Goal: Task Accomplishment & Management: Manage account settings

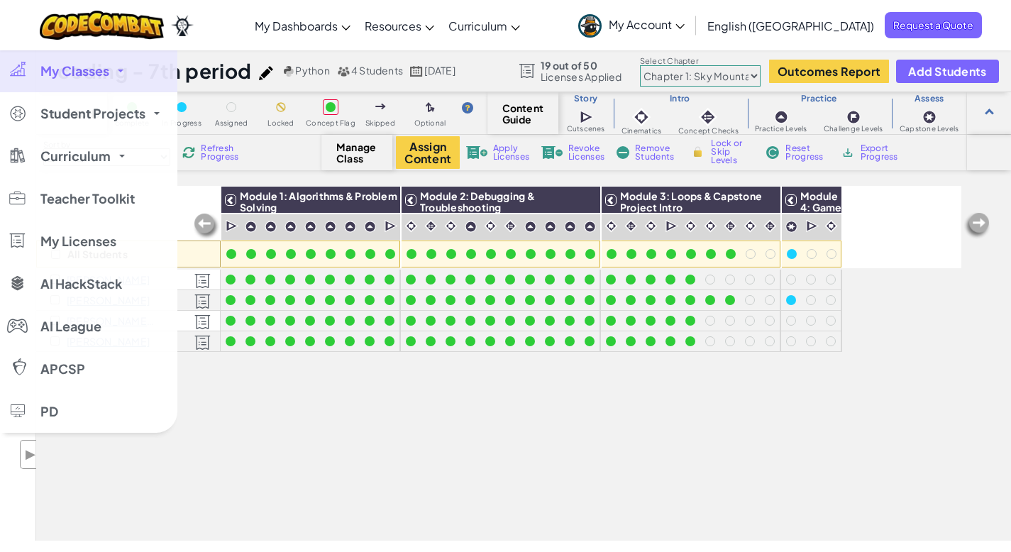
click at [118, 72] on span at bounding box center [121, 71] width 6 height 3
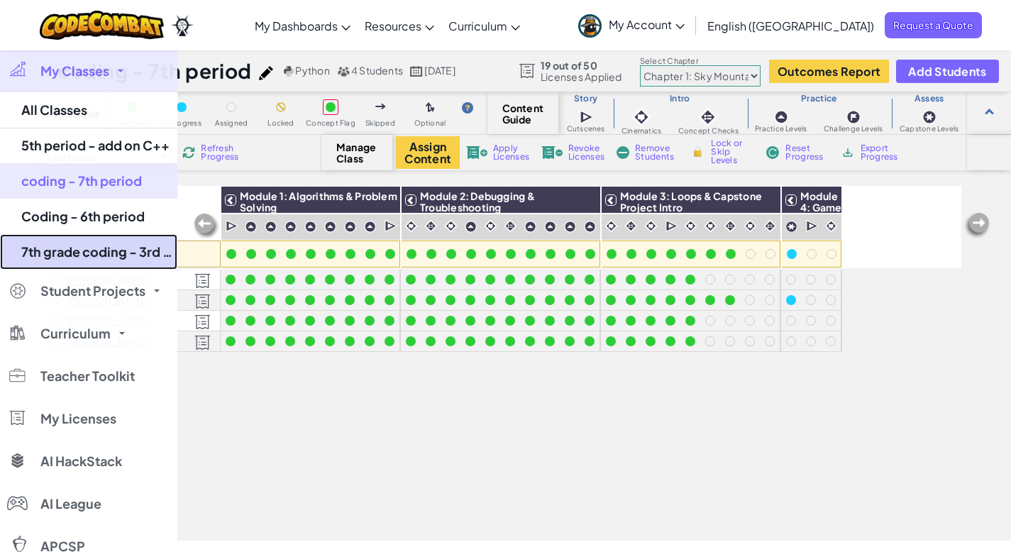
click at [68, 253] on link "7th grade coding - 3rd period" at bounding box center [88, 251] width 177 height 35
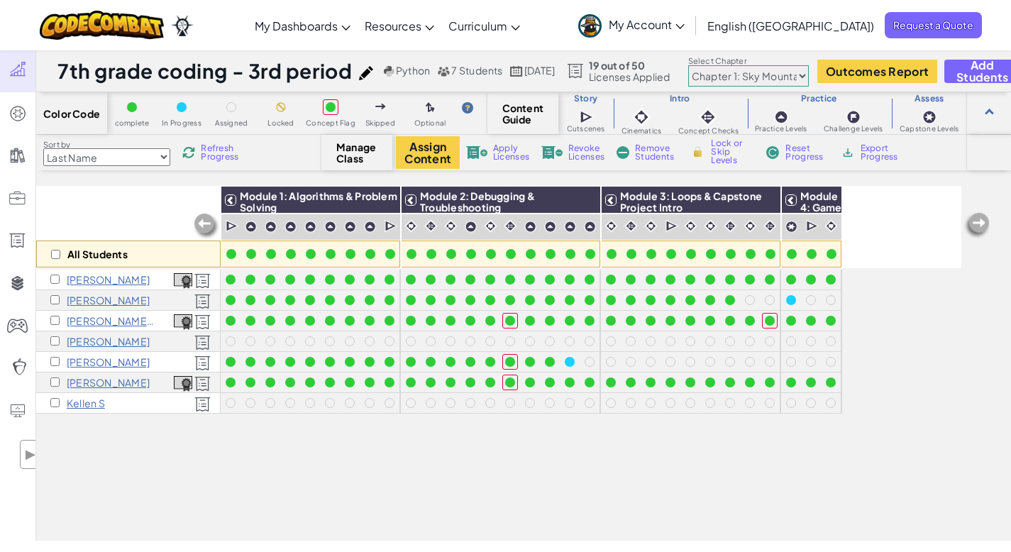
click at [207, 150] on span "Refresh Progress" at bounding box center [223, 152] width 44 height 17
click at [198, 219] on img at bounding box center [206, 226] width 28 height 28
click at [170, 482] on div "All Students Module 1: Algorithms & Problem Solving Module 2: Debugging & Troub…" at bounding box center [498, 284] width 925 height 481
click at [57, 253] on input "checkbox" at bounding box center [55, 254] width 9 height 9
checkbox input "true"
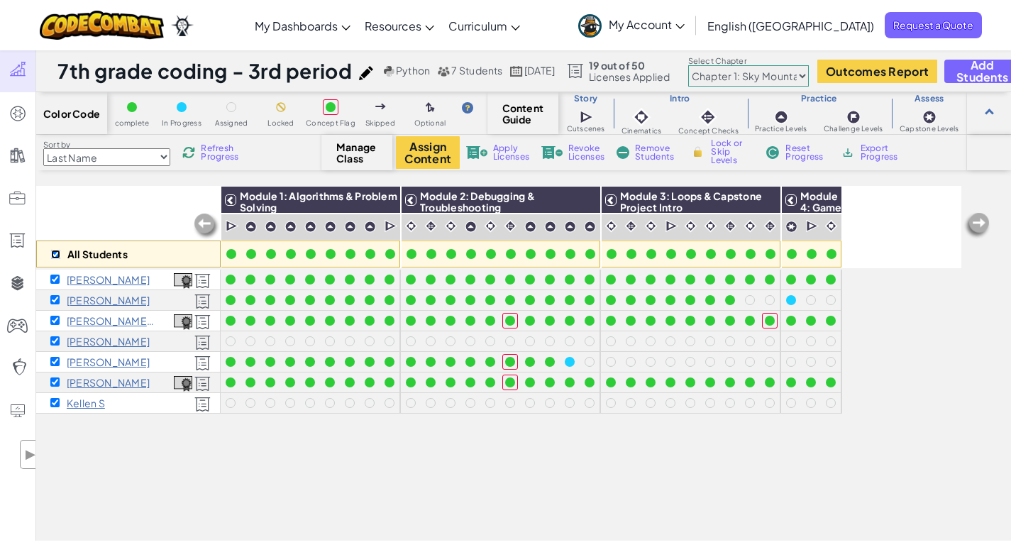
checkbox input "true"
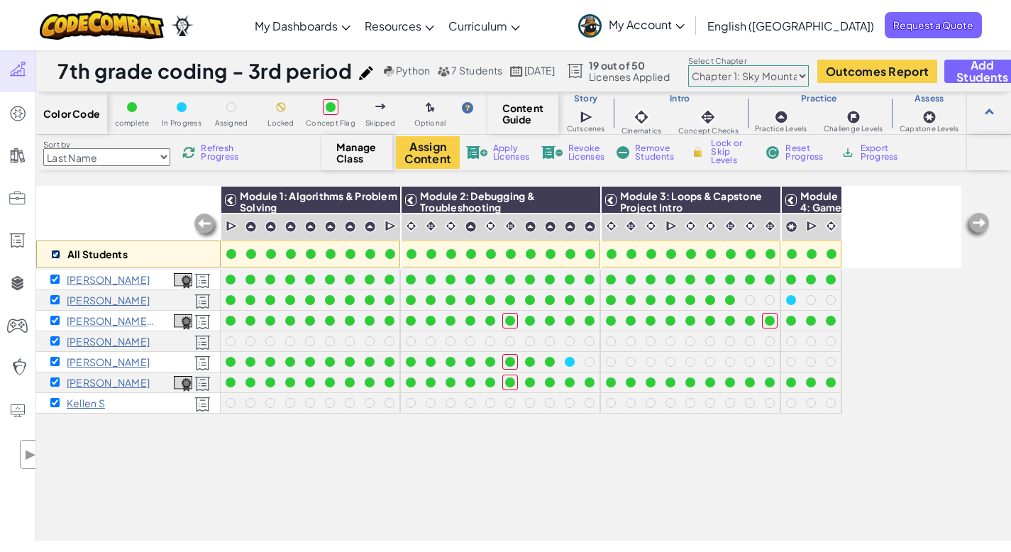
checkbox input "true"
click at [56, 297] on input "checkbox" at bounding box center [54, 299] width 9 height 9
checkbox input "false"
click at [803, 156] on span "Reset Progress" at bounding box center [806, 152] width 43 height 17
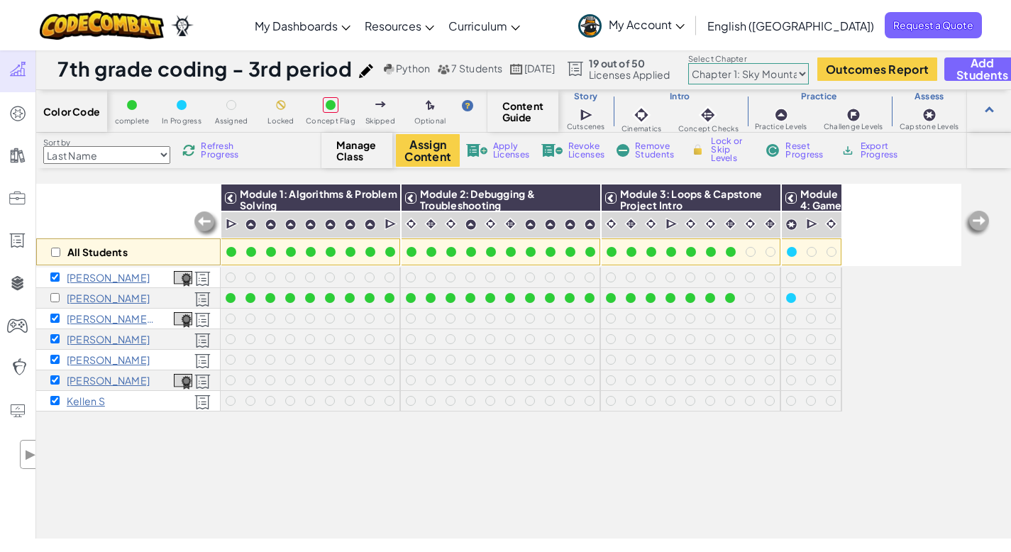
scroll to position [3, 0]
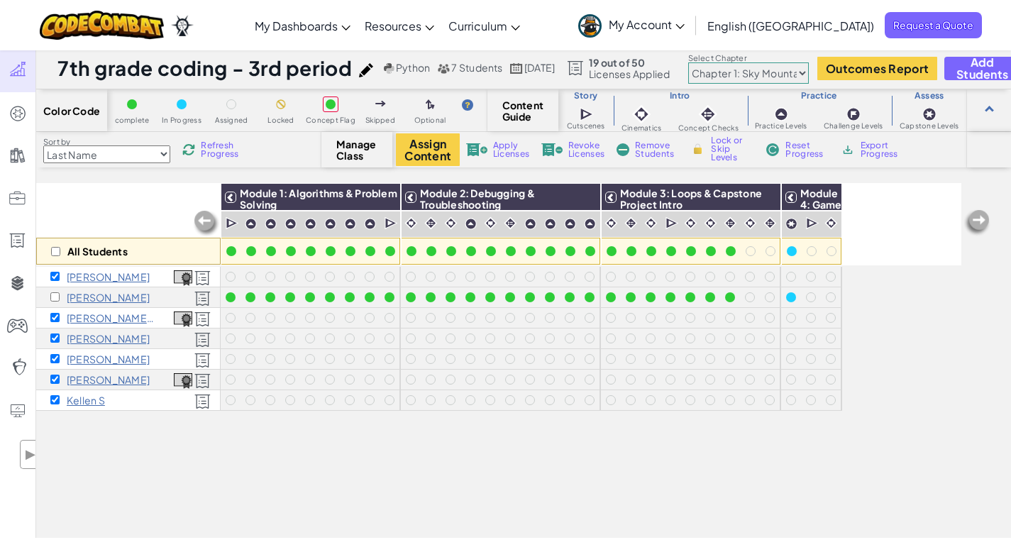
click at [50, 249] on div "All Students" at bounding box center [128, 251] width 184 height 27
click at [58, 255] on input "checkbox" at bounding box center [55, 251] width 9 height 9
checkbox input "true"
drag, startPoint x: 57, startPoint y: 252, endPoint x: 55, endPoint y: 315, distance: 63.2
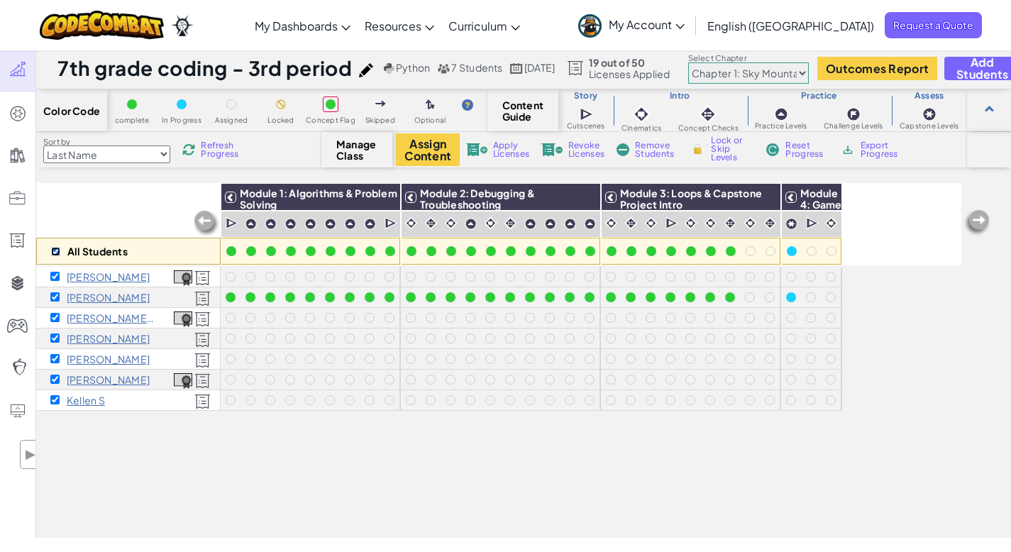
click at [57, 253] on input "checkbox" at bounding box center [55, 251] width 9 height 9
checkbox input "false"
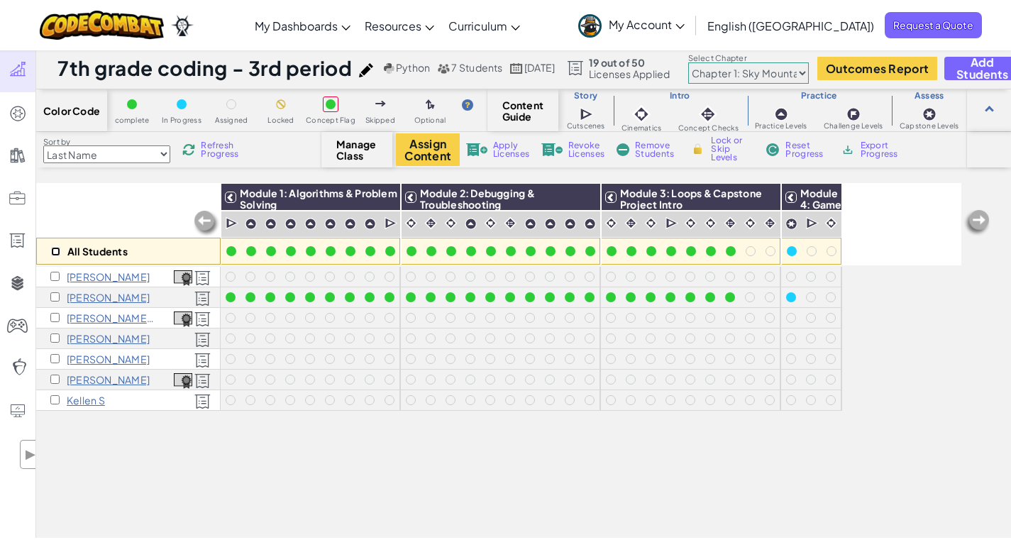
checkbox input "false"
click at [56, 397] on input "checkbox" at bounding box center [54, 399] width 9 height 9
click at [791, 148] on span "Reset Progress" at bounding box center [806, 149] width 43 height 17
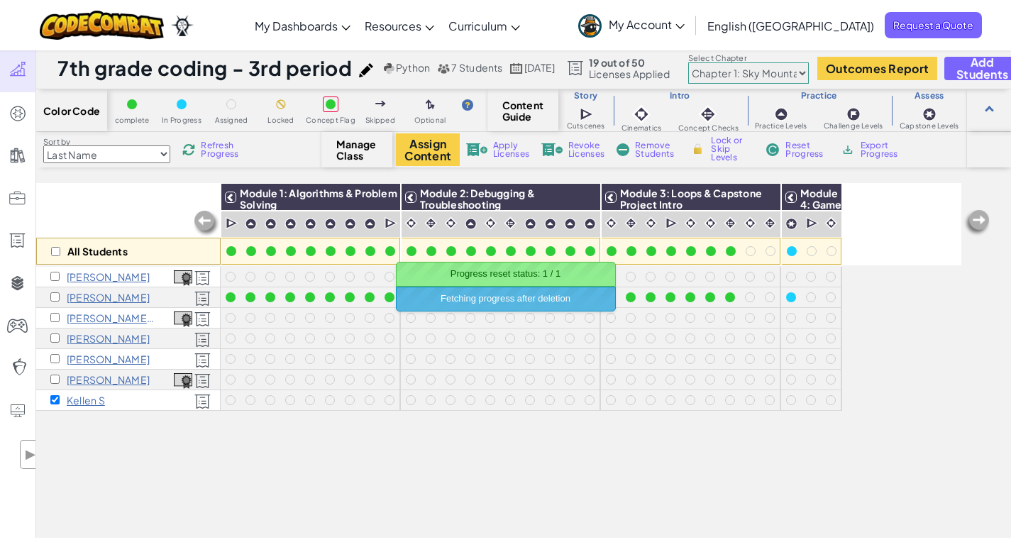
click at [255, 450] on div "All Students Module 1: Algorithms & Problem Solving Module 2: Debugging & Troub…" at bounding box center [498, 281] width 925 height 481
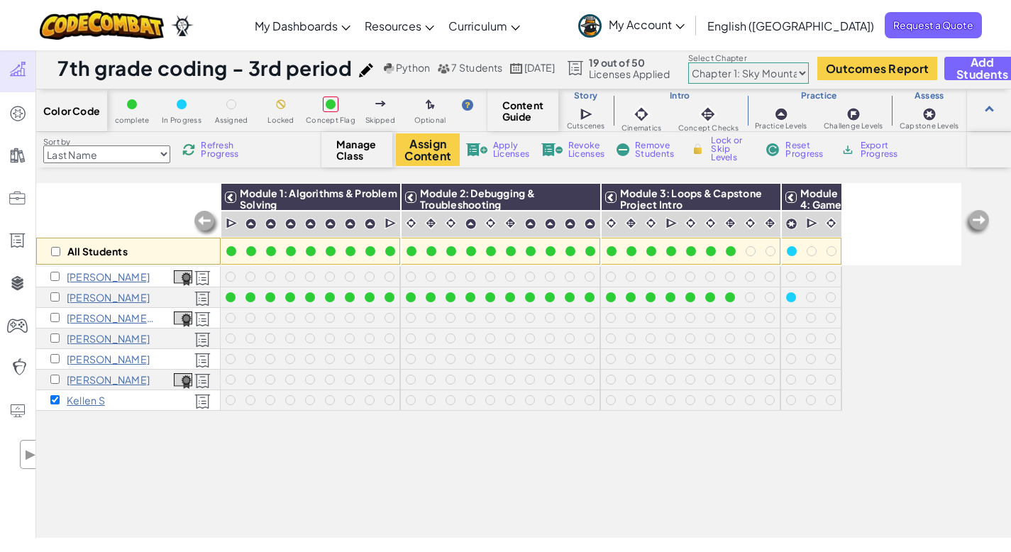
click at [225, 155] on span "Refresh Progress" at bounding box center [223, 149] width 44 height 17
click at [53, 401] on input "checkbox" at bounding box center [54, 399] width 9 height 9
checkbox input "false"
click at [225, 150] on span "Refresh Progress" at bounding box center [223, 149] width 44 height 17
click at [209, 148] on span "Refresh Progress" at bounding box center [223, 149] width 44 height 17
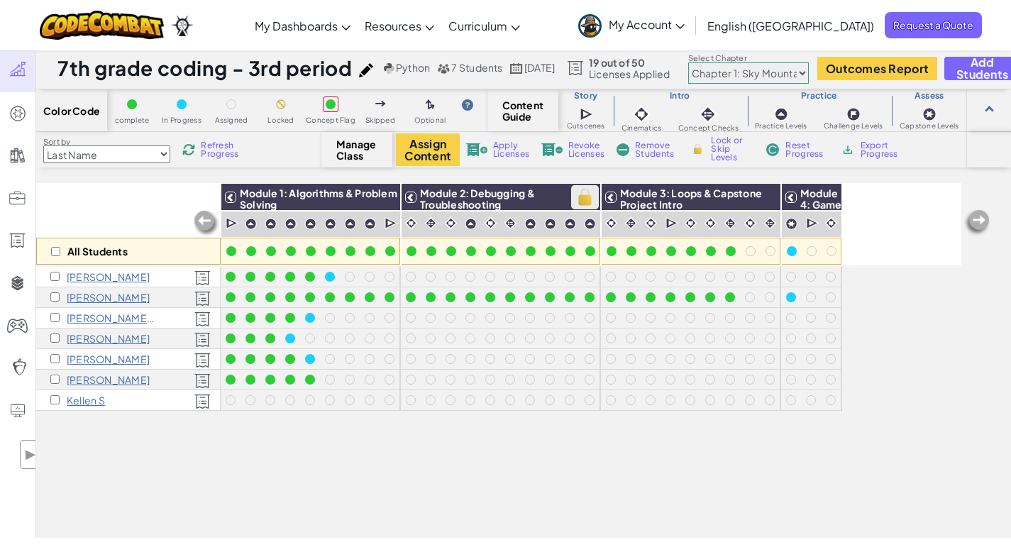
click at [586, 195] on img at bounding box center [585, 197] width 25 height 21
checkbox input "true"
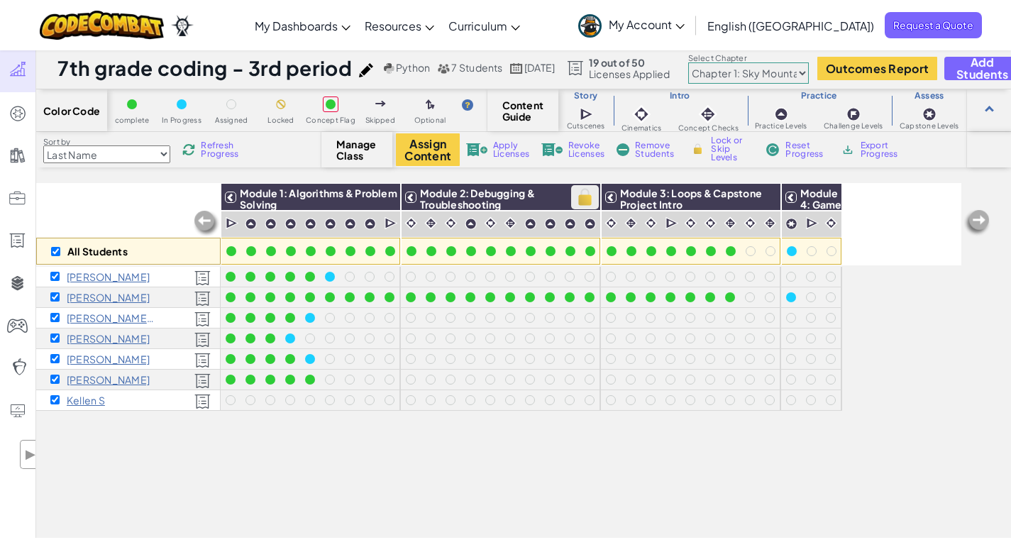
checkbox input "true"
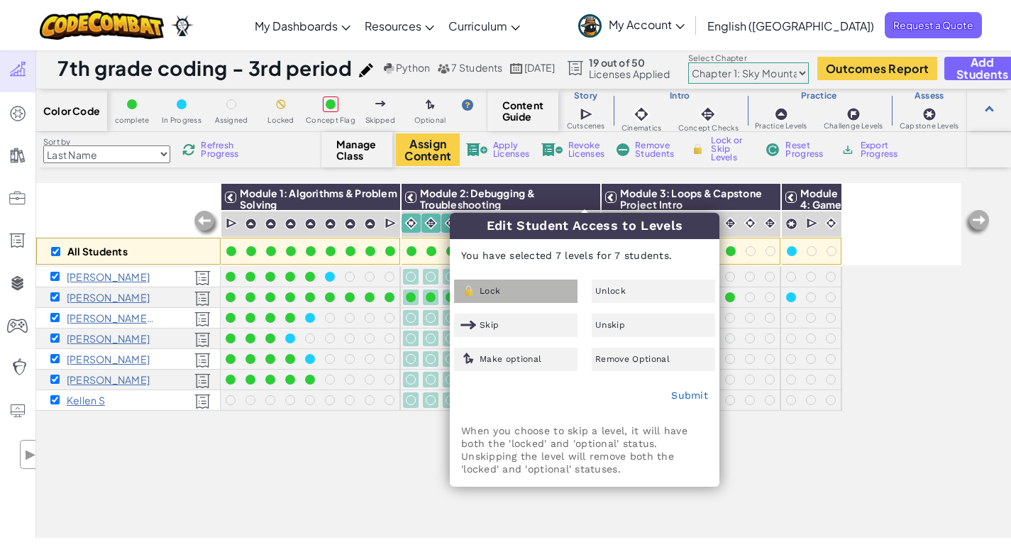
click at [512, 293] on div "Lock" at bounding box center [515, 291] width 123 height 23
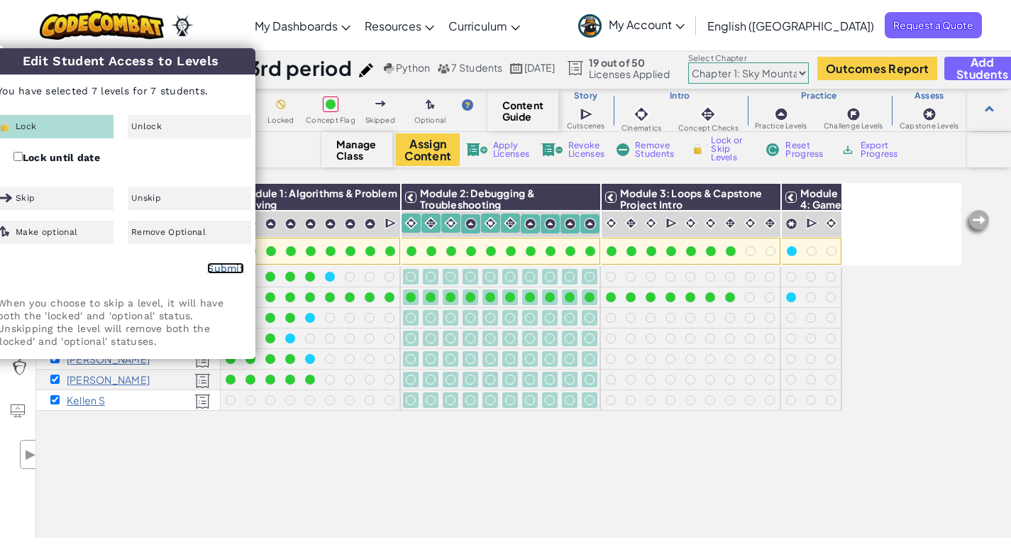
click at [227, 270] on link "Submit" at bounding box center [225, 268] width 37 height 11
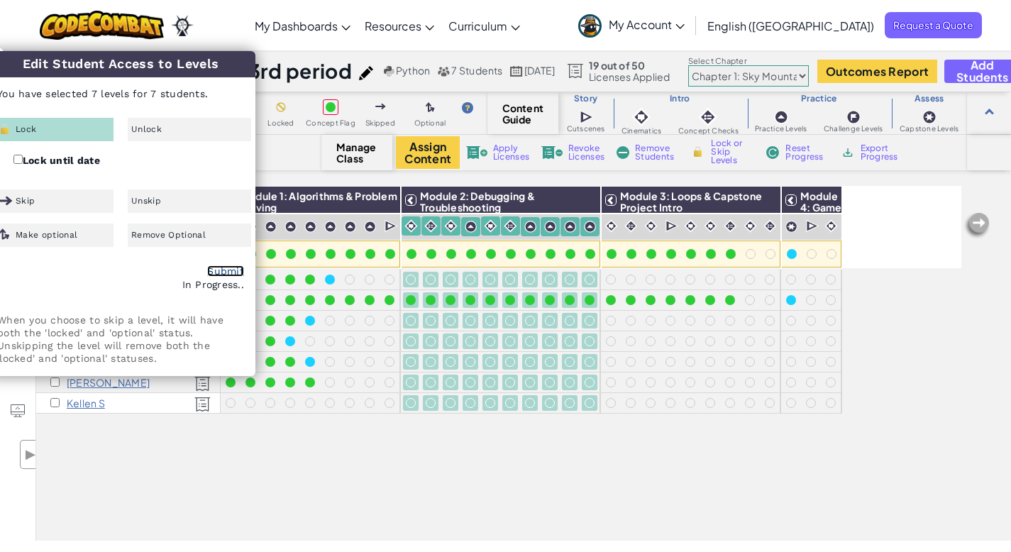
checkbox input "false"
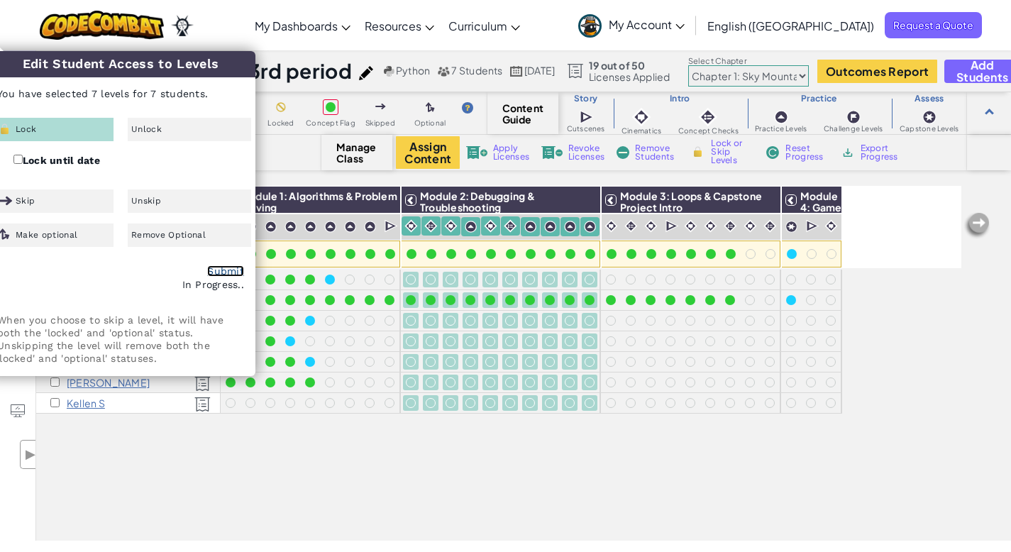
checkbox input "false"
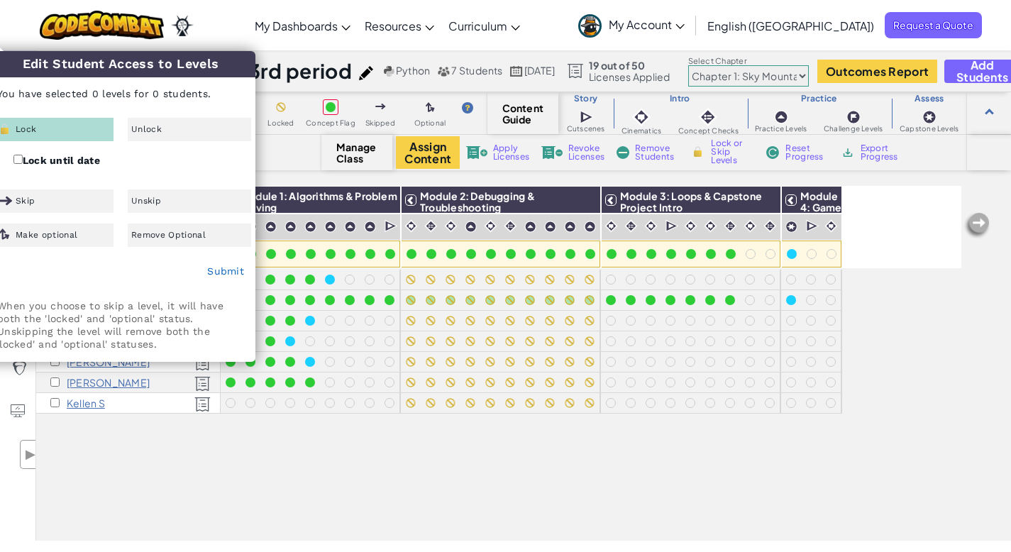
click at [506, 471] on div "All Students Module 1: Algorithms & Problem Solving Module 2: Debugging & Troub…" at bounding box center [498, 284] width 925 height 481
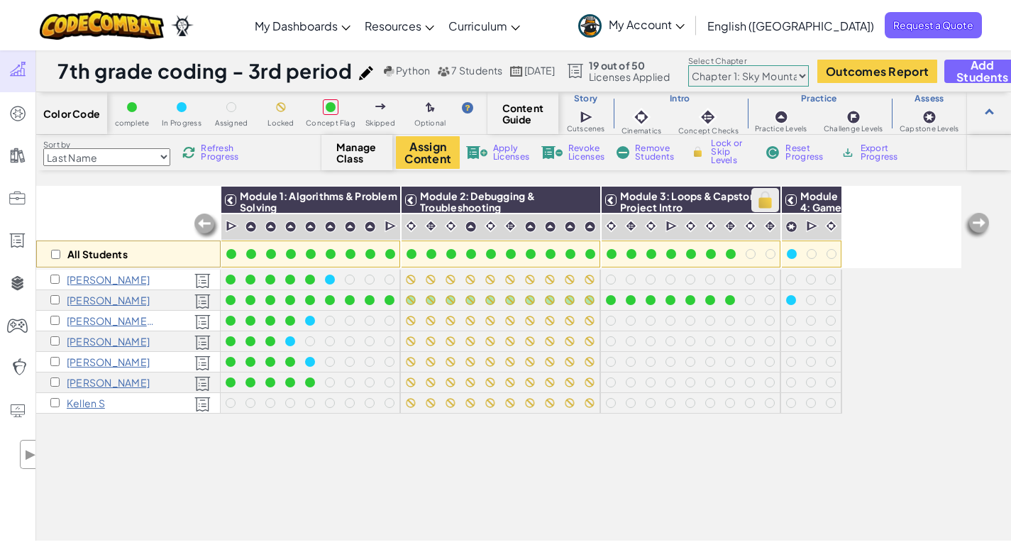
click at [768, 199] on img at bounding box center [765, 199] width 25 height 21
checkbox input "true"
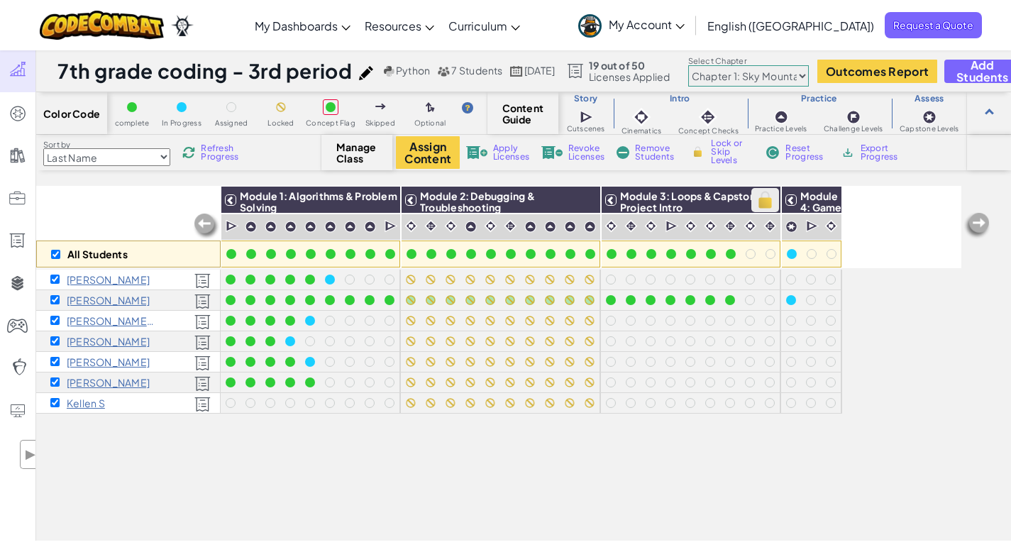
checkbox input "true"
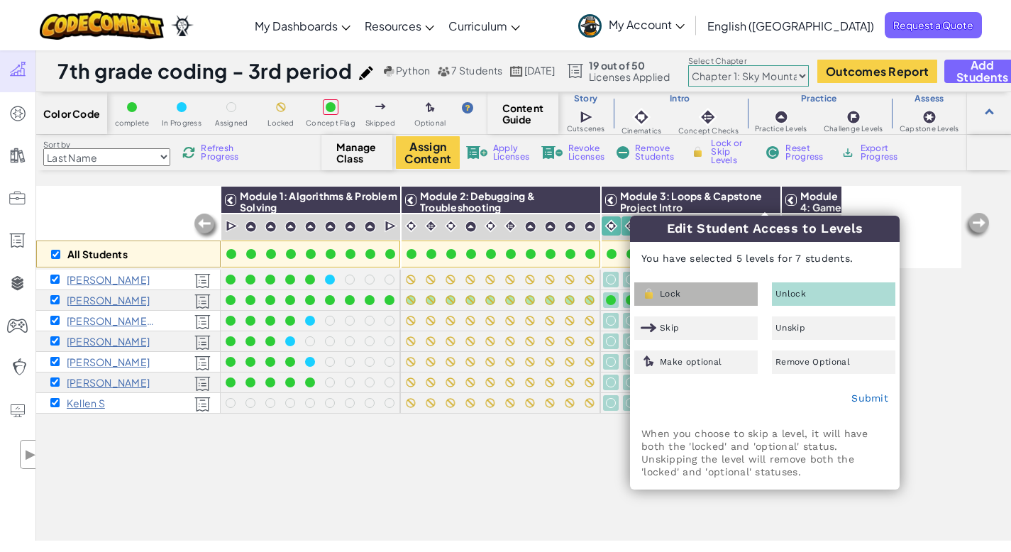
click at [706, 299] on div "Lock" at bounding box center [695, 293] width 123 height 23
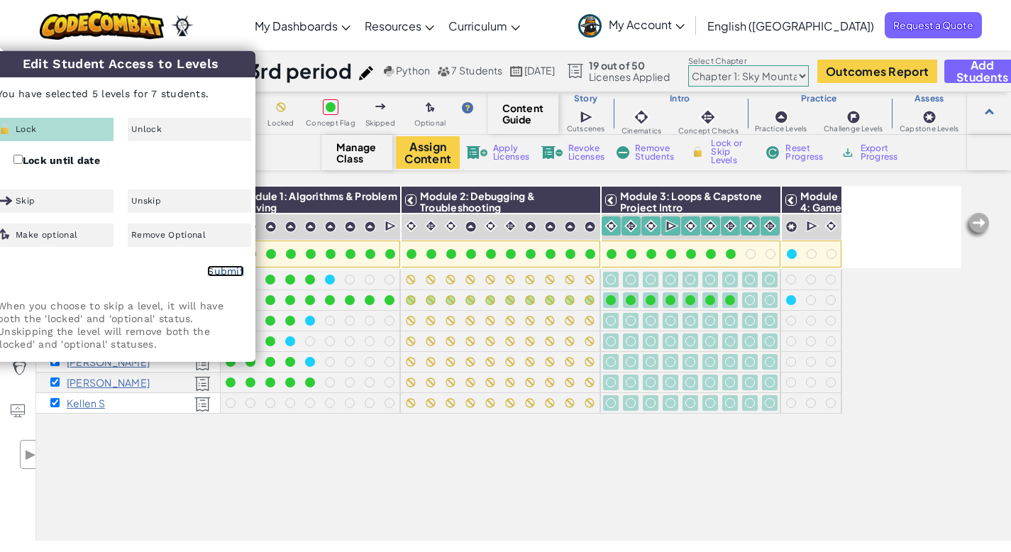
click at [216, 270] on link "Submit" at bounding box center [225, 270] width 37 height 11
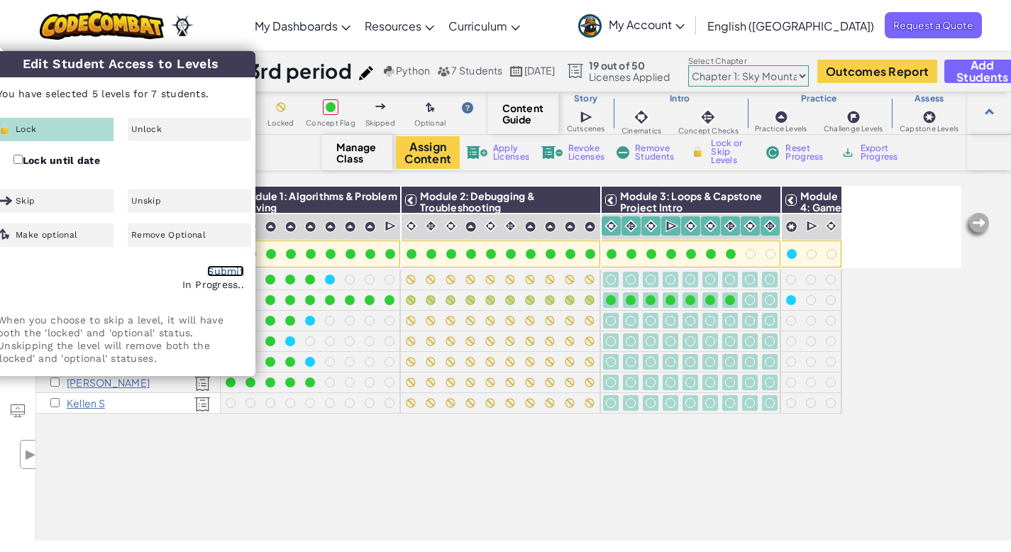
checkbox input "false"
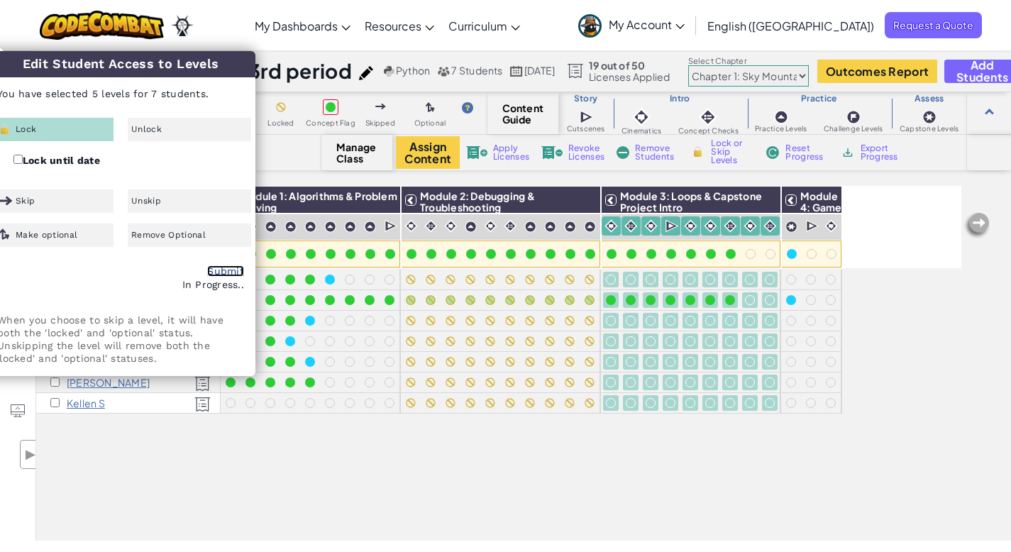
checkbox input "false"
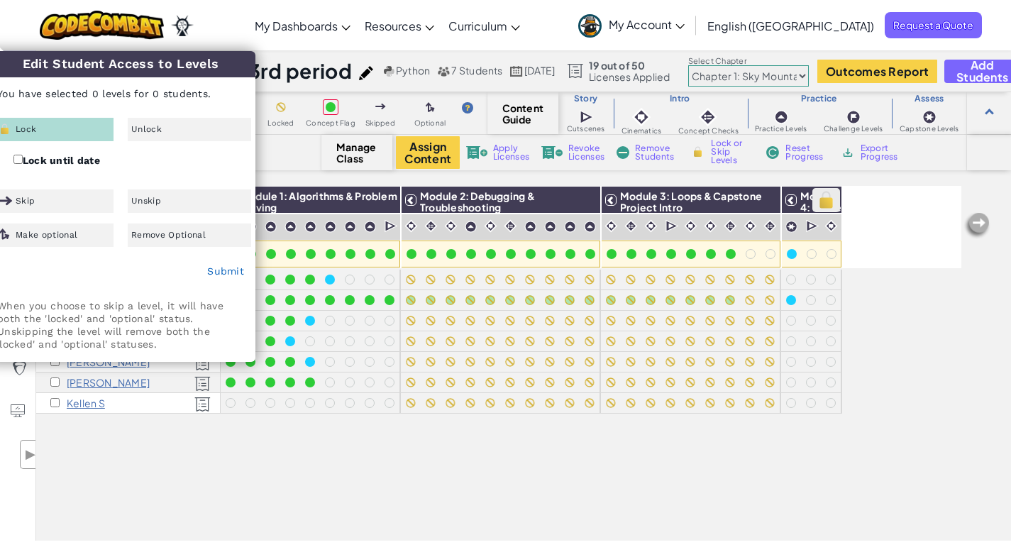
click at [829, 199] on img at bounding box center [826, 199] width 25 height 21
checkbox input "false"
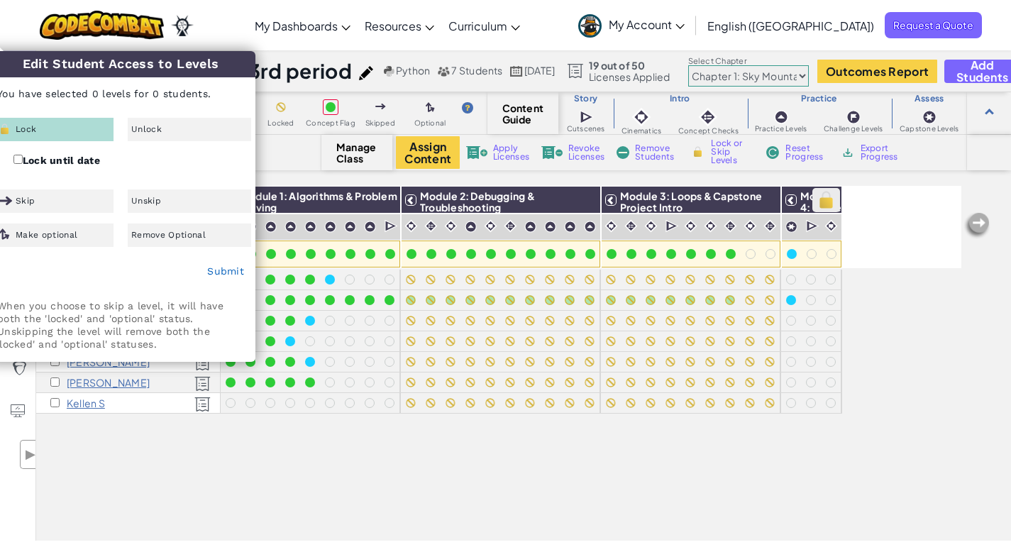
checkbox input "false"
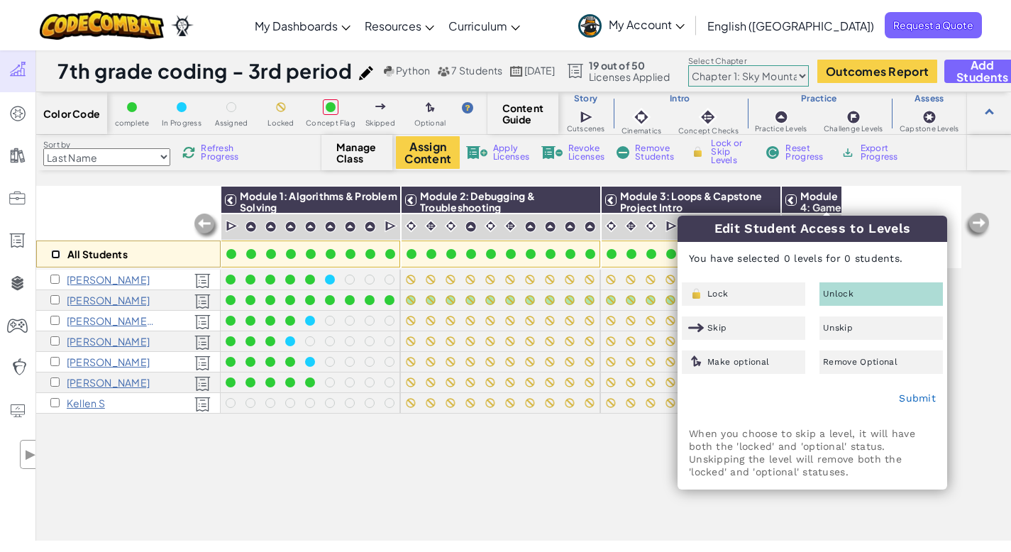
drag, startPoint x: 59, startPoint y: 253, endPoint x: 48, endPoint y: 253, distance: 10.6
click at [50, 253] on div "All Students" at bounding box center [128, 254] width 184 height 27
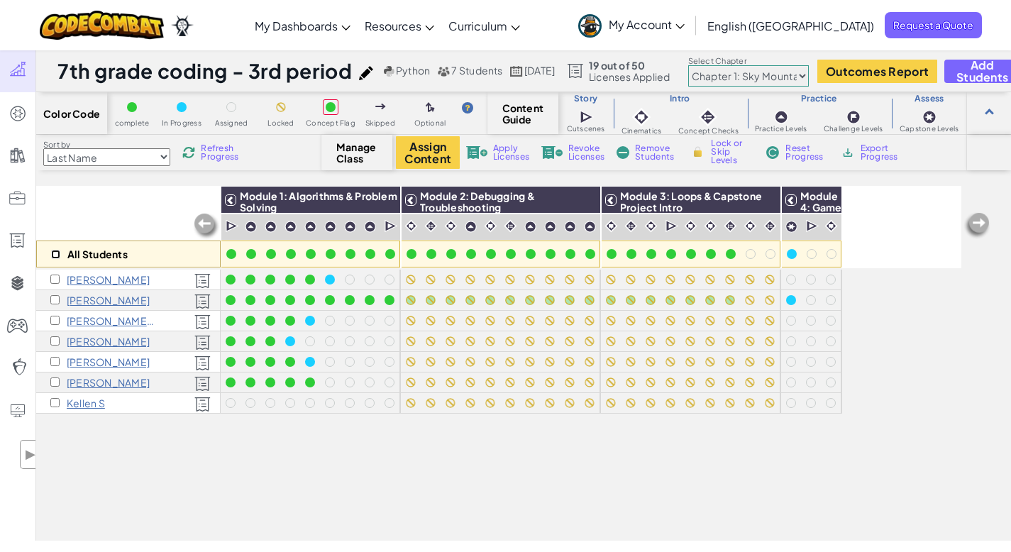
click at [56, 252] on input "checkbox" at bounding box center [55, 254] width 9 height 9
checkbox input "true"
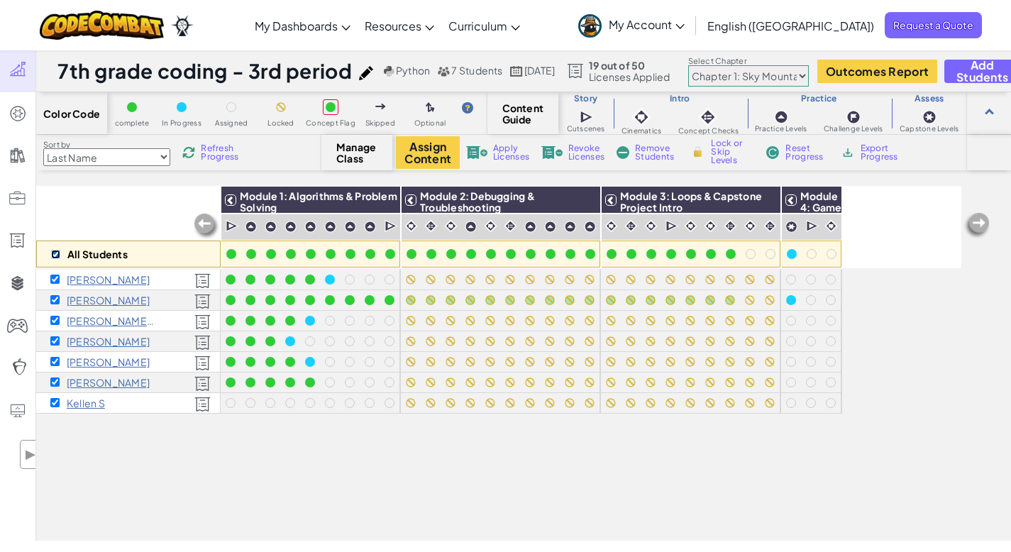
checkbox input "true"
click at [832, 199] on img at bounding box center [826, 199] width 25 height 21
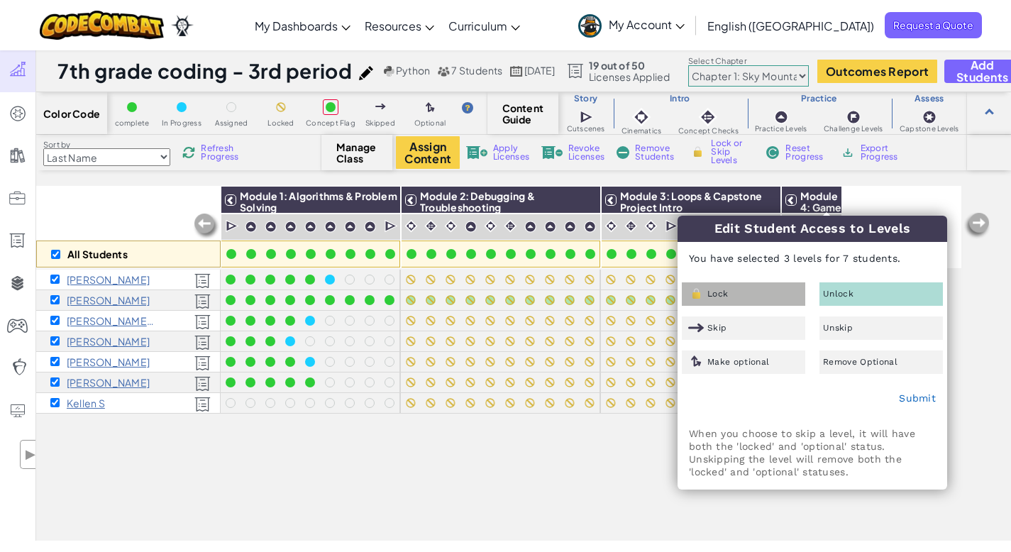
click at [733, 290] on div "Lock" at bounding box center [743, 293] width 123 height 23
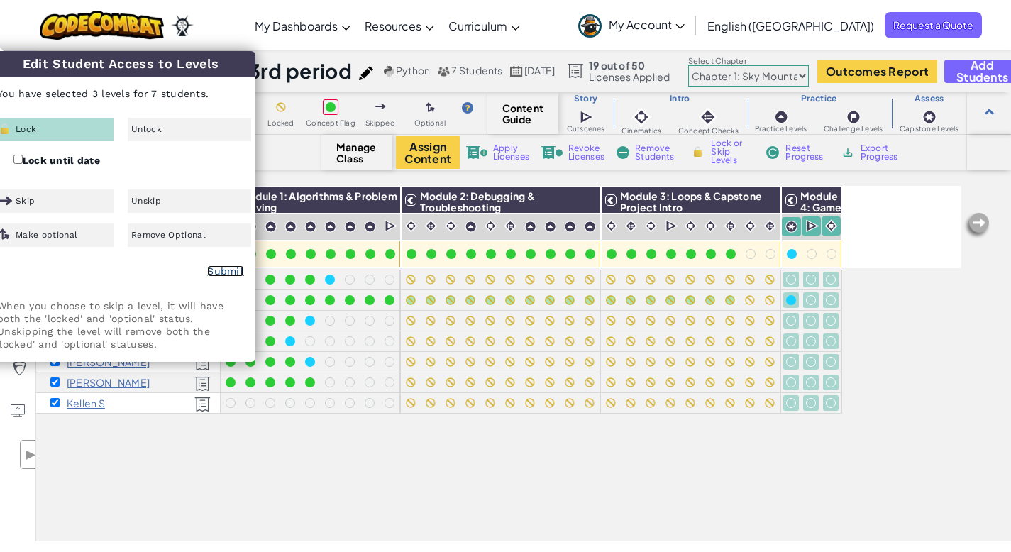
click at [229, 272] on link "Submit" at bounding box center [225, 270] width 37 height 11
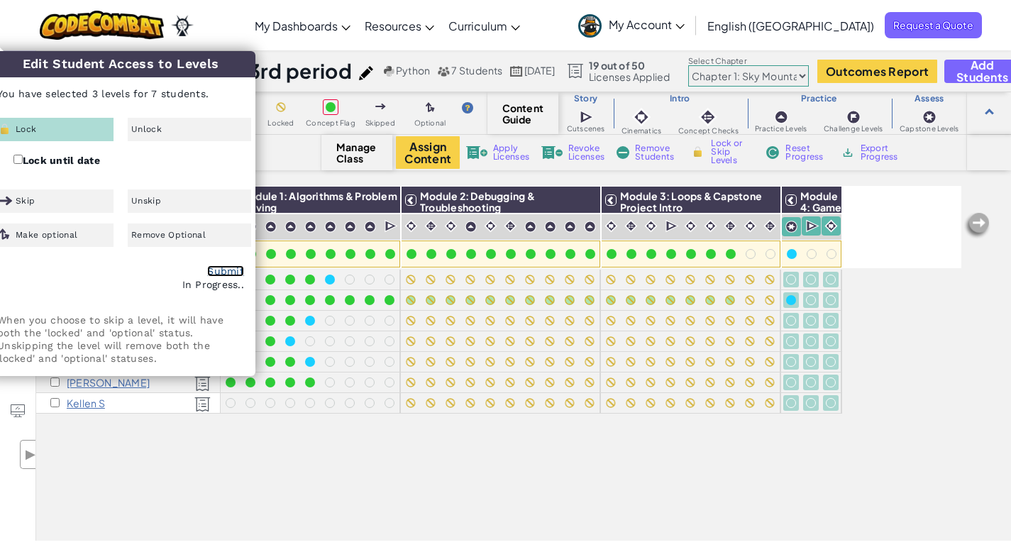
checkbox input "false"
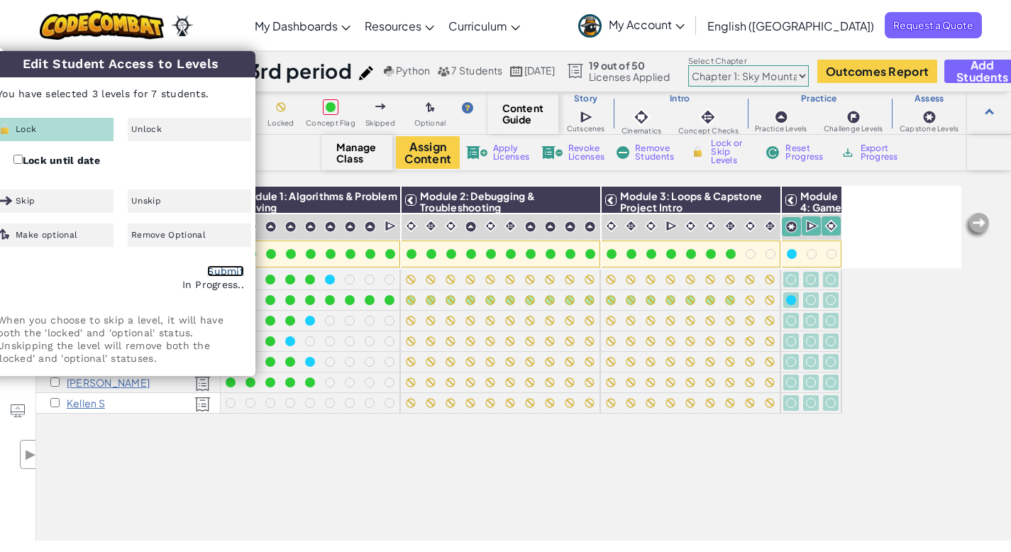
checkbox input "false"
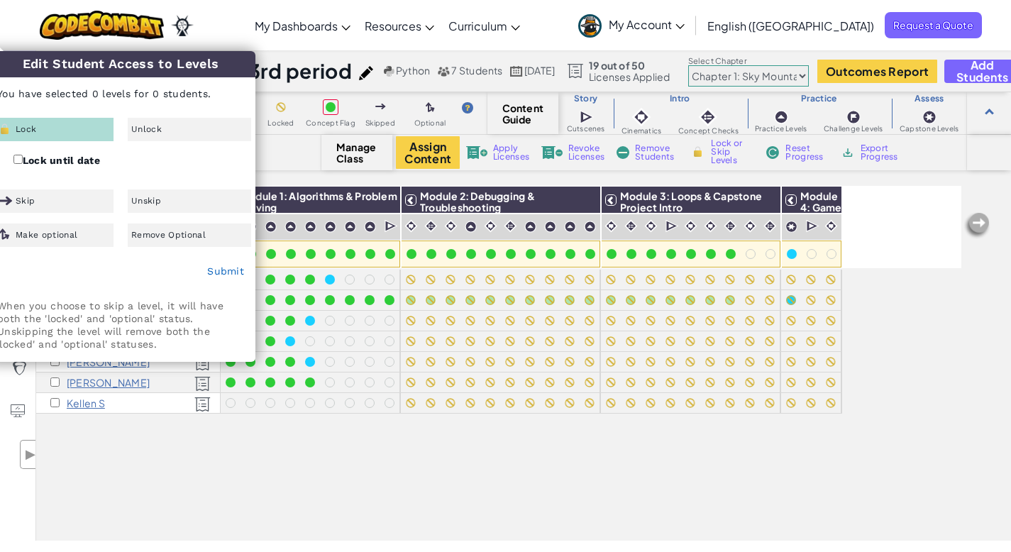
click at [545, 484] on div "All Students Module 1: Algorithms & Problem Solving Module 2: Debugging & Troub…" at bounding box center [498, 284] width 925 height 481
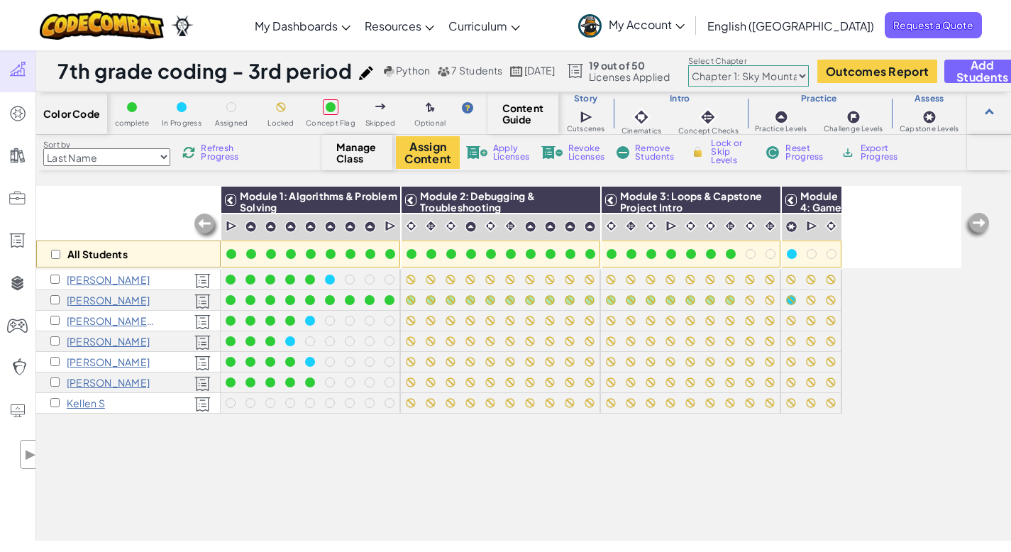
click at [223, 153] on span "Refresh Progress" at bounding box center [223, 152] width 44 height 17
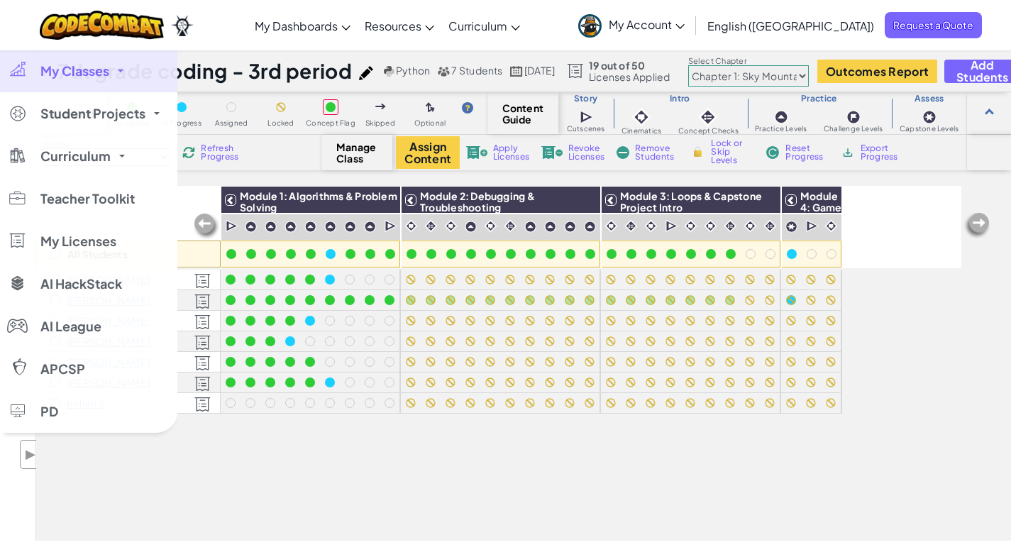
click at [83, 71] on span "My Classes" at bounding box center [74, 71] width 69 height 13
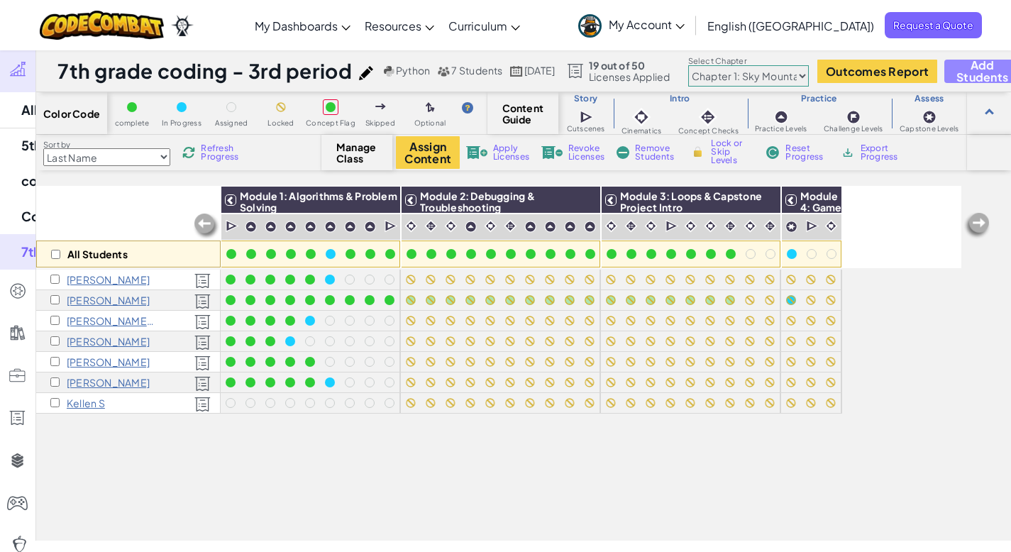
click at [993, 71] on span "Add Students" at bounding box center [982, 71] width 52 height 24
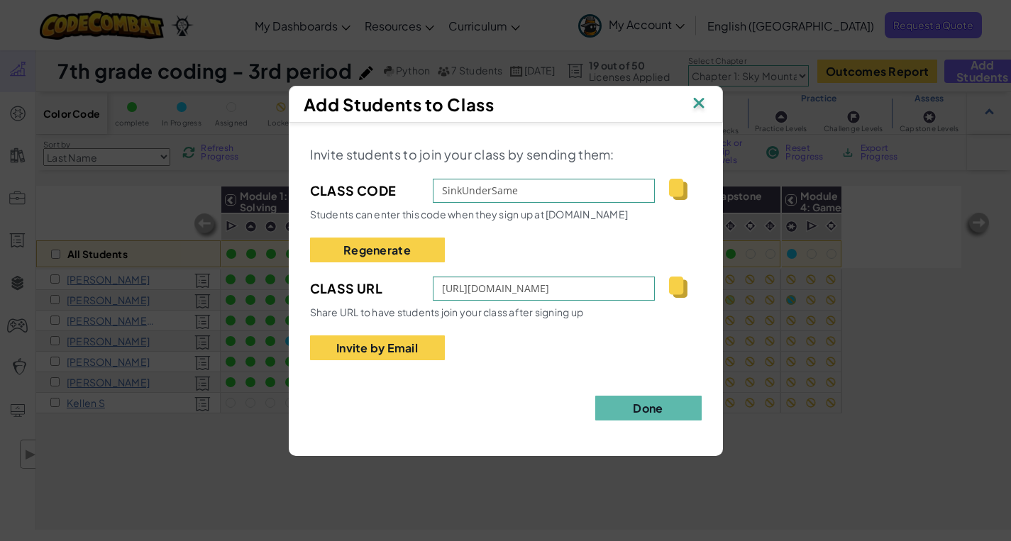
click at [180, 457] on div "Add Students to Class Invite students to join your class by sending them: Class…" at bounding box center [505, 270] width 1011 height 541
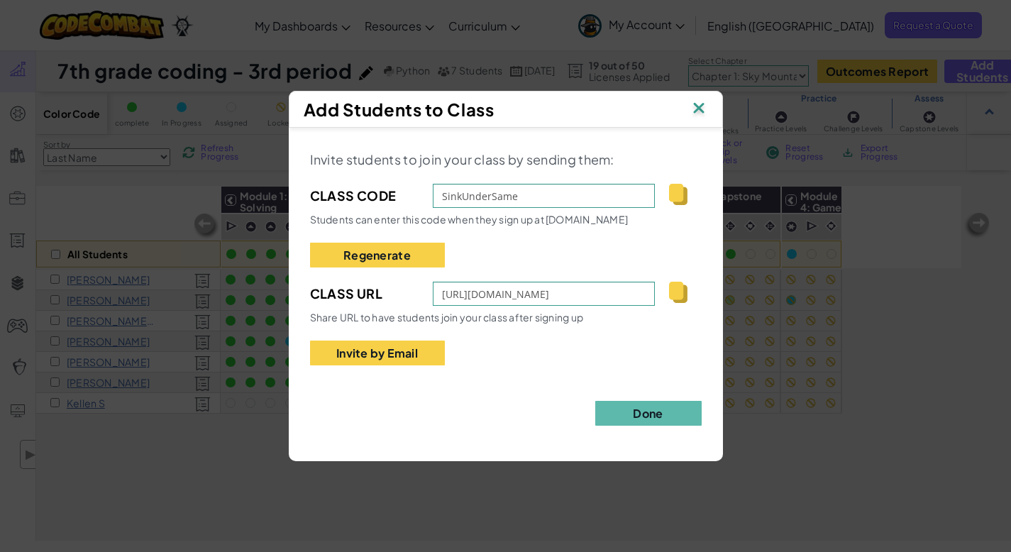
click at [700, 107] on img at bounding box center [699, 109] width 18 height 21
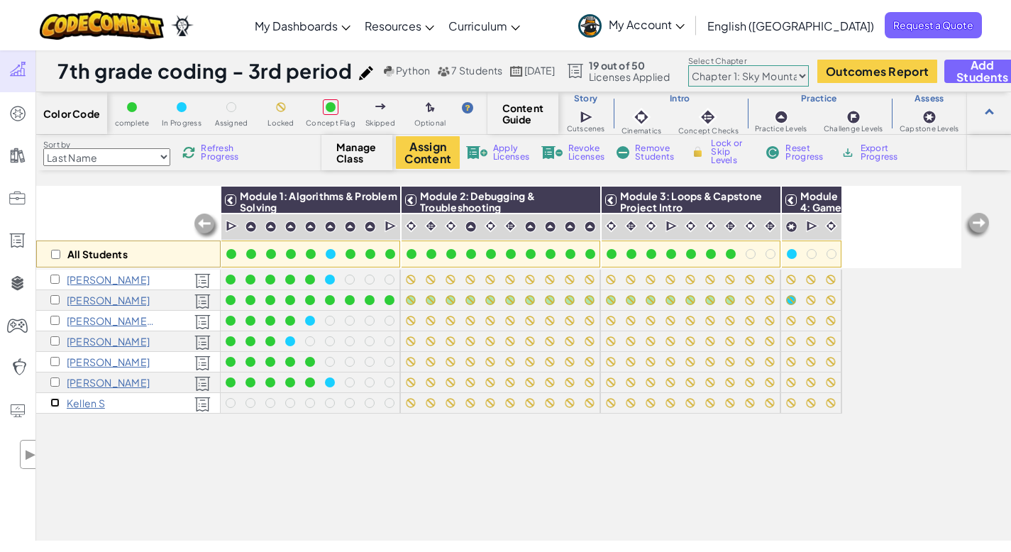
click at [55, 404] on input "checkbox" at bounding box center [54, 402] width 9 height 9
checkbox input "true"
click at [640, 148] on span "Remove Students" at bounding box center [656, 152] width 43 height 17
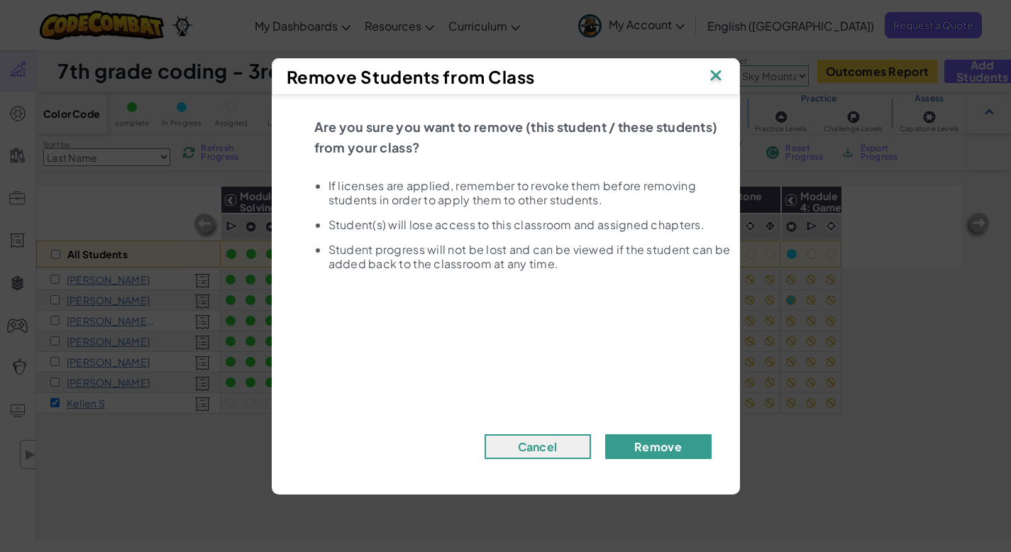
click at [679, 446] on button "Remove" at bounding box center [658, 446] width 106 height 25
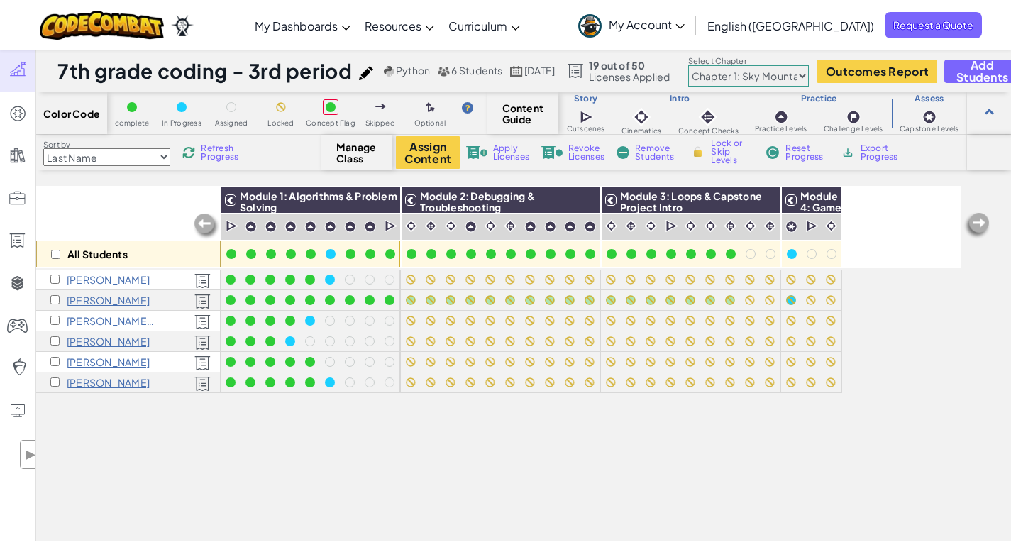
click at [847, 463] on div "All Students Module 1: Algorithms & Problem Solving Module 2: Debugging & Troub…" at bounding box center [498, 284] width 925 height 481
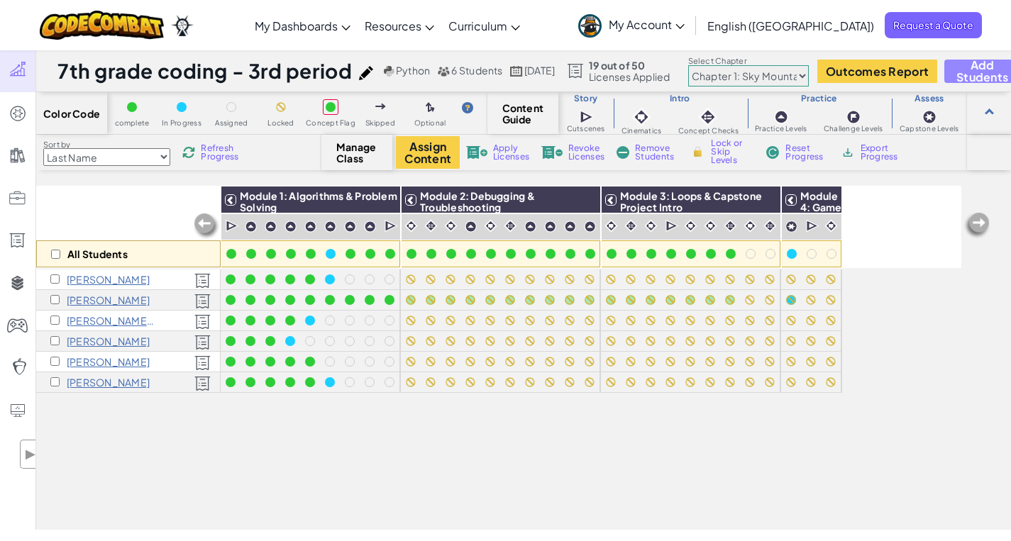
click at [990, 69] on span "Add Students" at bounding box center [982, 71] width 52 height 24
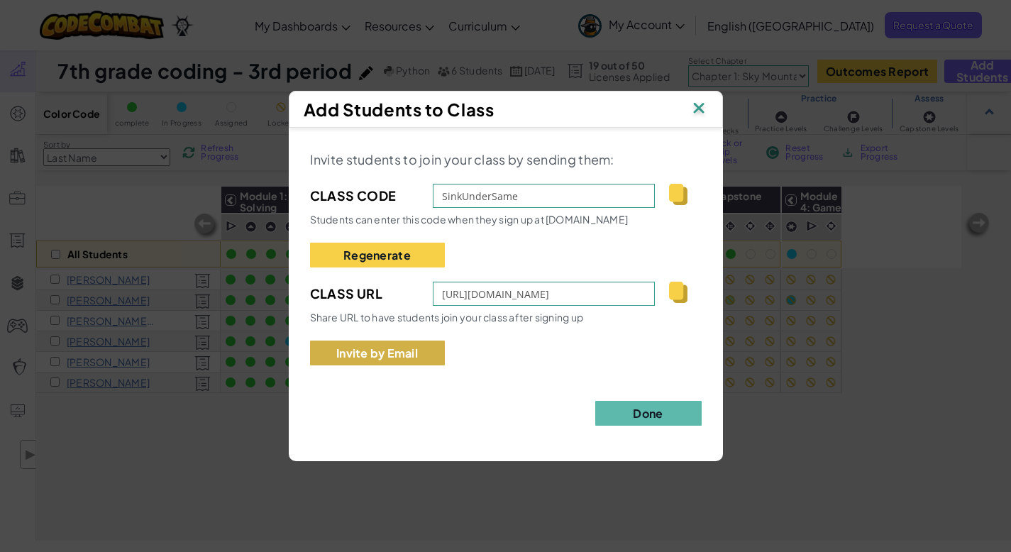
click at [378, 348] on button "Invite by Email" at bounding box center [377, 353] width 135 height 25
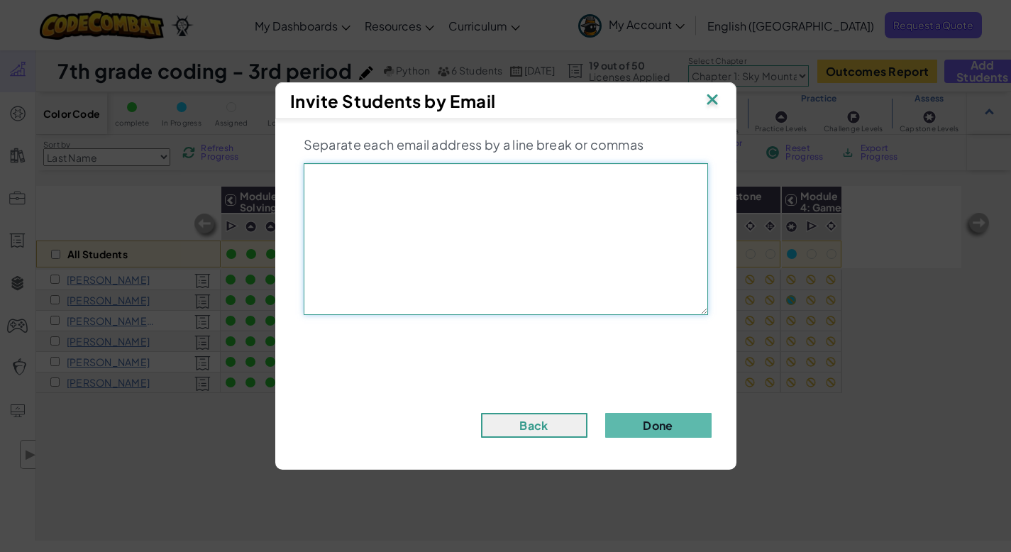
click at [369, 189] on textarea at bounding box center [506, 239] width 404 height 152
type textarea "kmstarks@lipscombacademy.org"
click at [639, 422] on button "Done" at bounding box center [658, 425] width 106 height 25
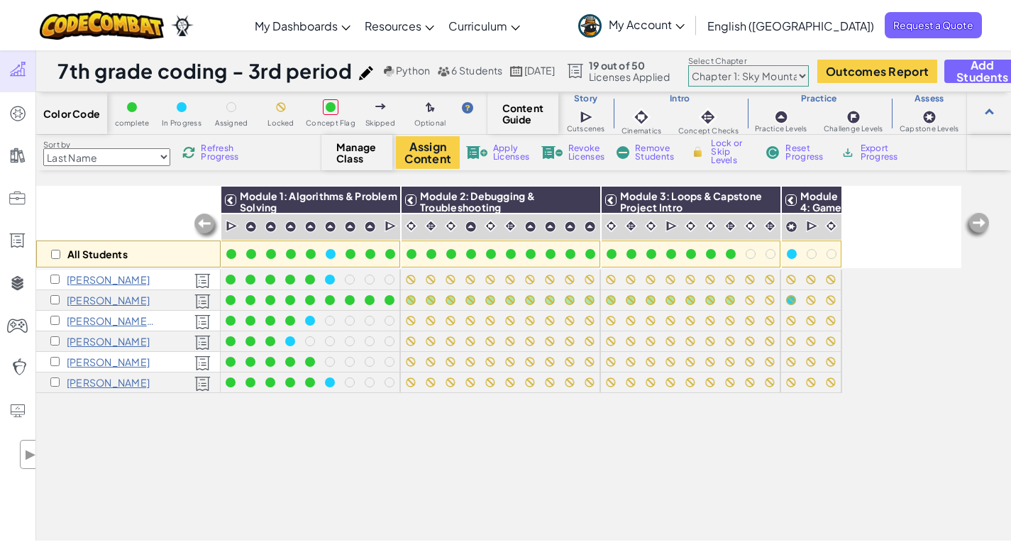
click at [113, 223] on div "All Students" at bounding box center [128, 227] width 184 height 82
click at [209, 154] on span "Refresh Progress" at bounding box center [223, 152] width 44 height 17
click at [212, 148] on span "Refresh Progress" at bounding box center [223, 152] width 44 height 17
click at [136, 448] on div "All Students Module 1: Algorithms & Problem Solving Module 2: Debugging & Troub…" at bounding box center [498, 284] width 925 height 481
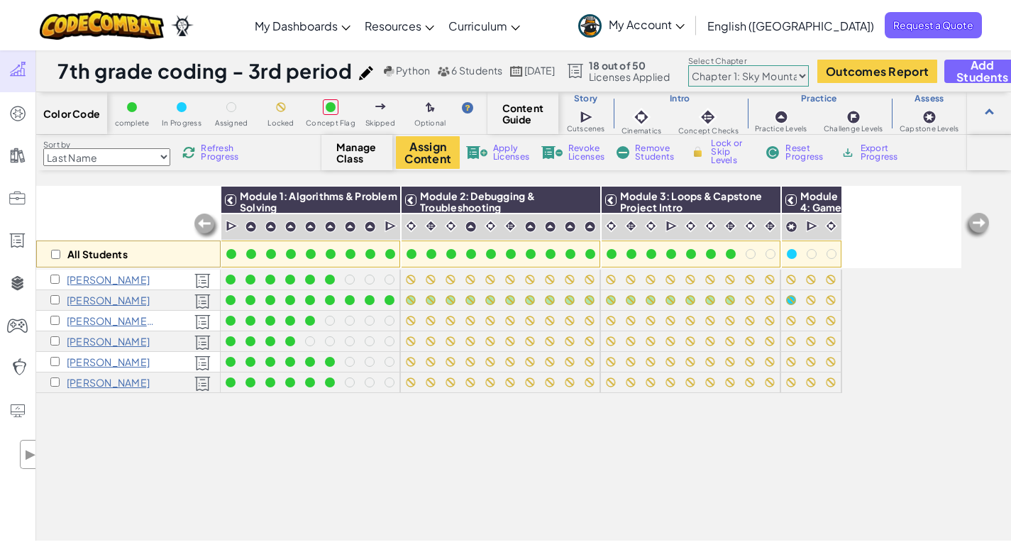
click at [204, 155] on span "Refresh Progress" at bounding box center [223, 152] width 44 height 17
click at [145, 458] on div "All Students Module 1: Algorithms & Problem Solving Module 2: Debugging & Troub…" at bounding box center [498, 284] width 925 height 481
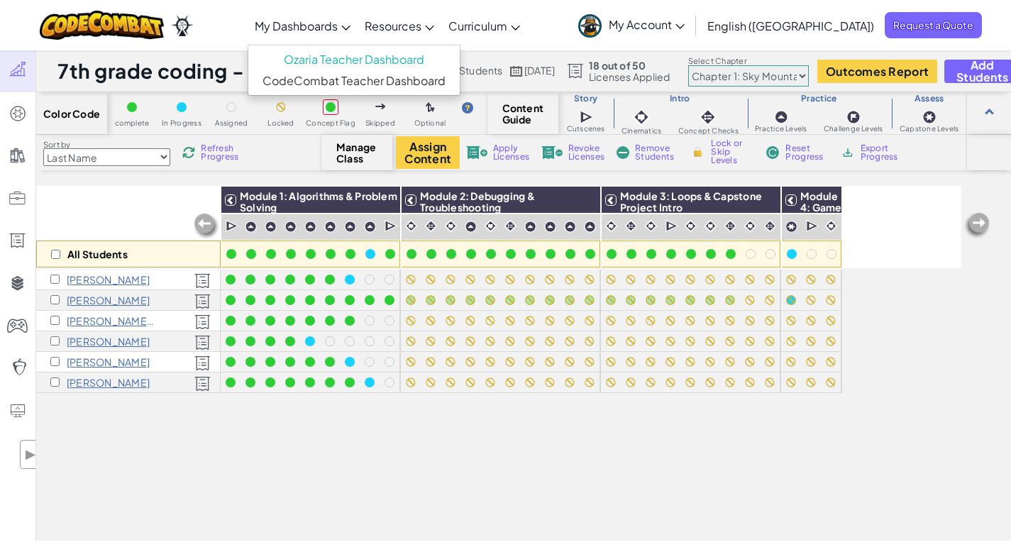
click at [337, 24] on span "My Dashboards" at bounding box center [296, 25] width 83 height 15
click at [362, 56] on link "Ozaria Teacher Dashboard" at bounding box center [353, 59] width 211 height 21
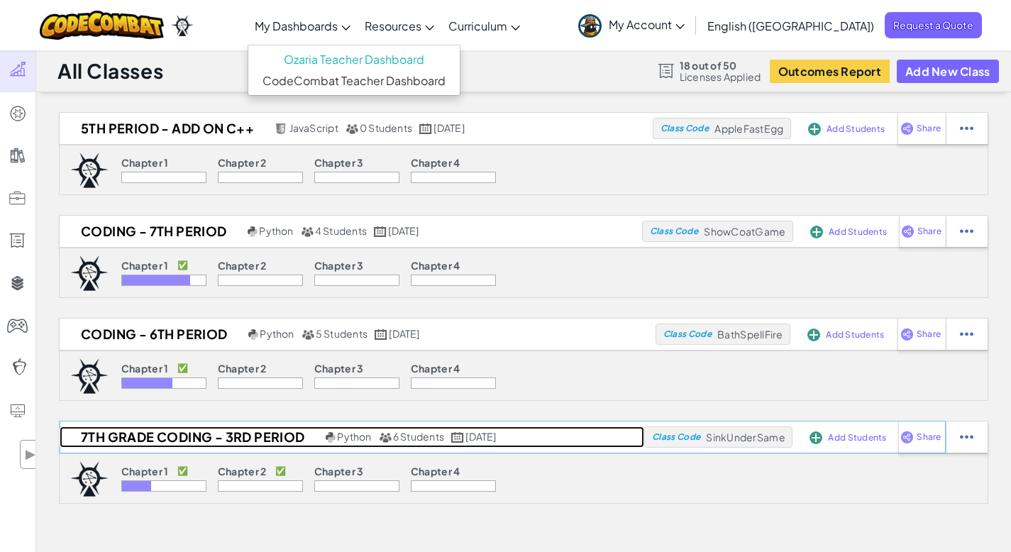
click at [177, 436] on h2 "7th grade coding - 3rd period" at bounding box center [191, 436] width 263 height 21
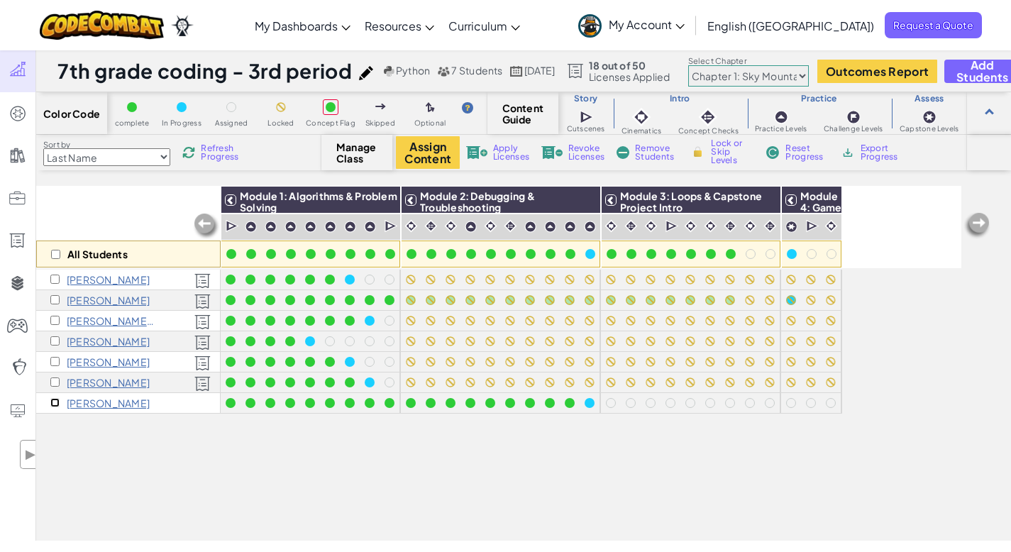
click at [50, 399] on input "checkbox" at bounding box center [54, 402] width 9 height 9
click at [790, 154] on span "Reset Progress" at bounding box center [806, 152] width 43 height 17
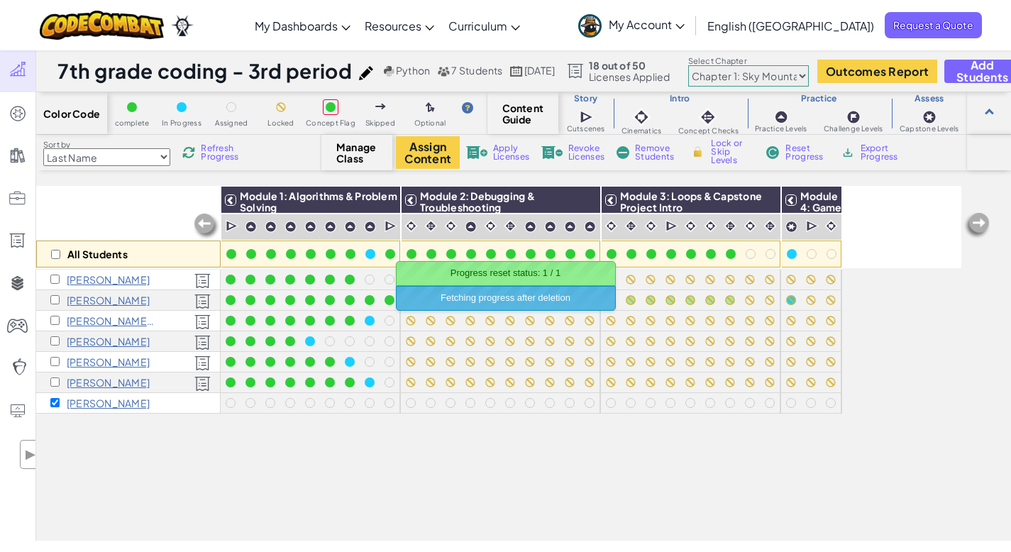
click at [311, 449] on div "All Students Module 1: Algorithms & Problem Solving Module 2: Debugging & Troub…" at bounding box center [498, 284] width 925 height 481
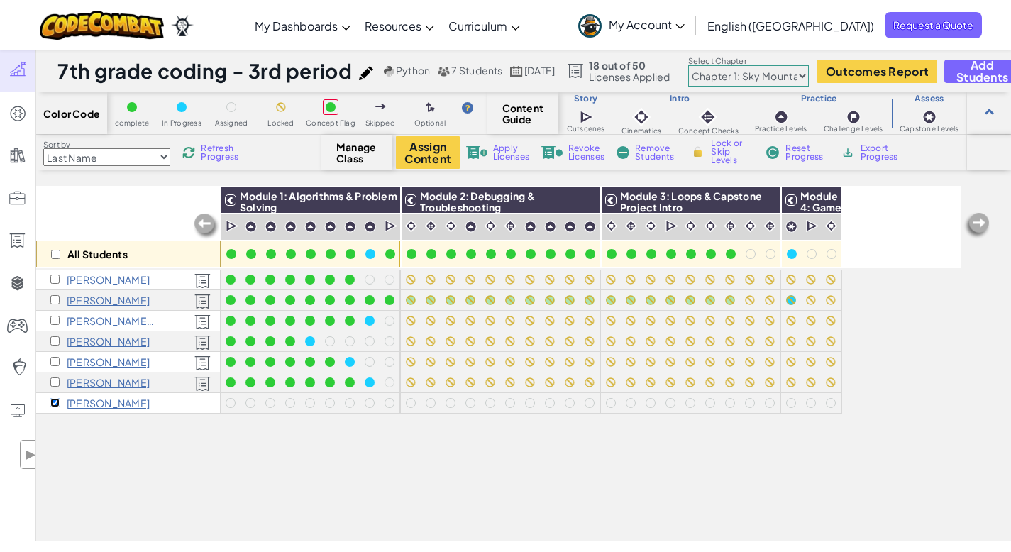
click at [53, 400] on input "checkbox" at bounding box center [54, 402] width 9 height 9
click at [180, 453] on div "All Students Module 1: Algorithms & Problem Solving Module 2: Debugging & Troub…" at bounding box center [498, 284] width 925 height 481
click at [217, 153] on span "Refresh Progress" at bounding box center [223, 152] width 44 height 17
click at [351, 462] on div "All Students Module 1: Algorithms & Problem Solving Module 2: Debugging & Troub…" at bounding box center [498, 284] width 925 height 481
click at [56, 400] on input "checkbox" at bounding box center [54, 402] width 9 height 9
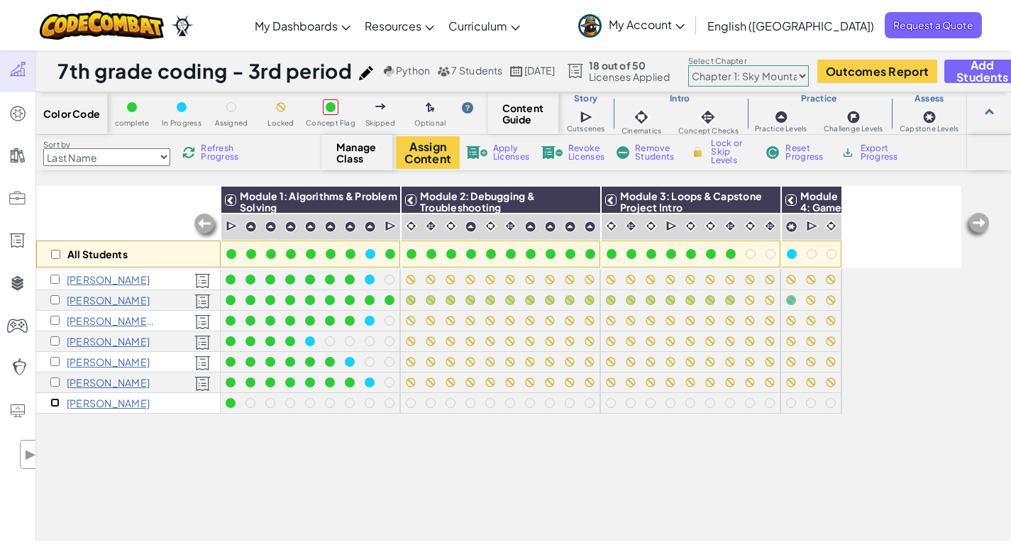
checkbox input "true"
click at [507, 150] on span "Apply Licenses" at bounding box center [511, 152] width 36 height 17
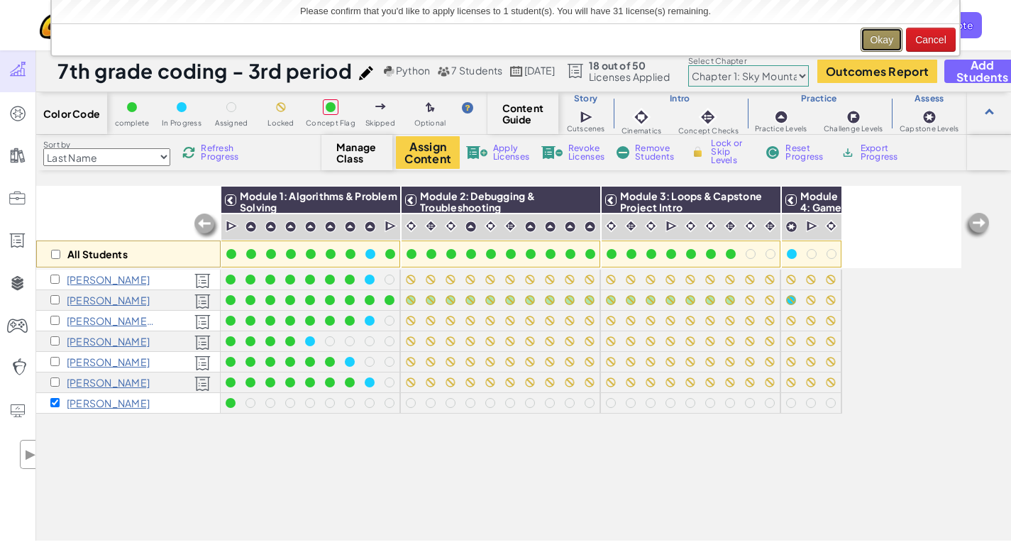
click at [881, 38] on button "Okay" at bounding box center [882, 40] width 42 height 24
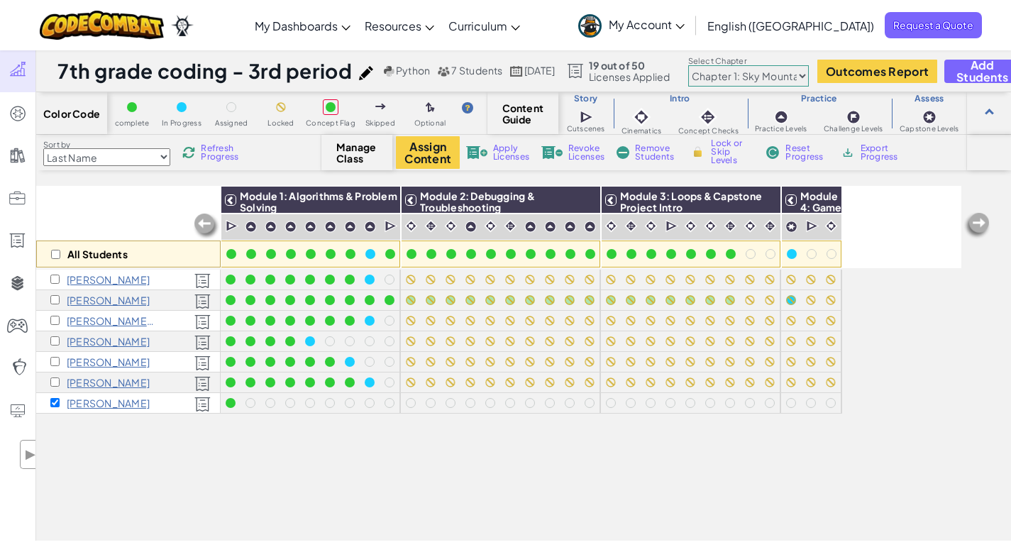
click at [446, 434] on div "All Students Module 1: Algorithms & Problem Solving Module 2: Debugging & Troub…" at bounding box center [498, 284] width 925 height 481
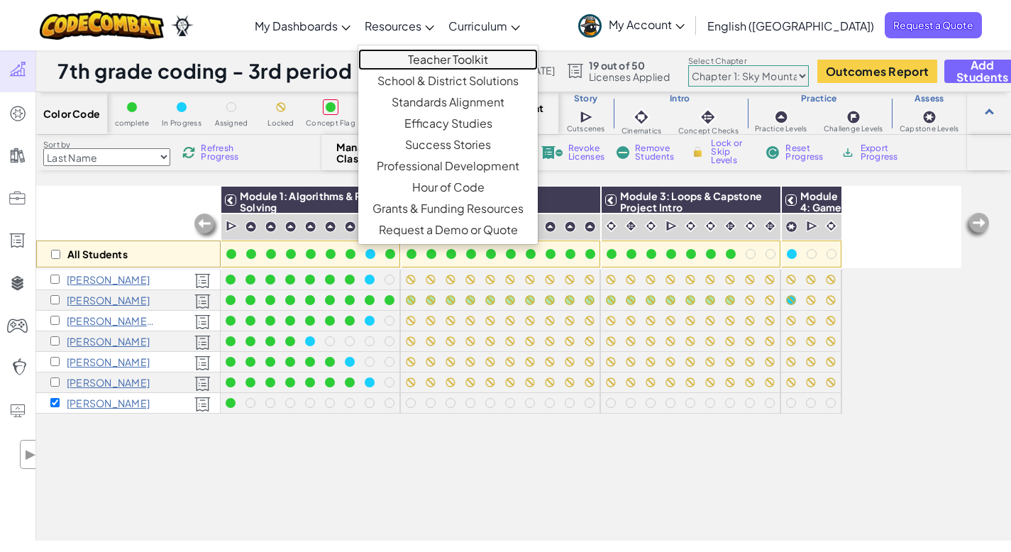
click at [486, 56] on link "Teacher Toolkit" at bounding box center [448, 59] width 180 height 21
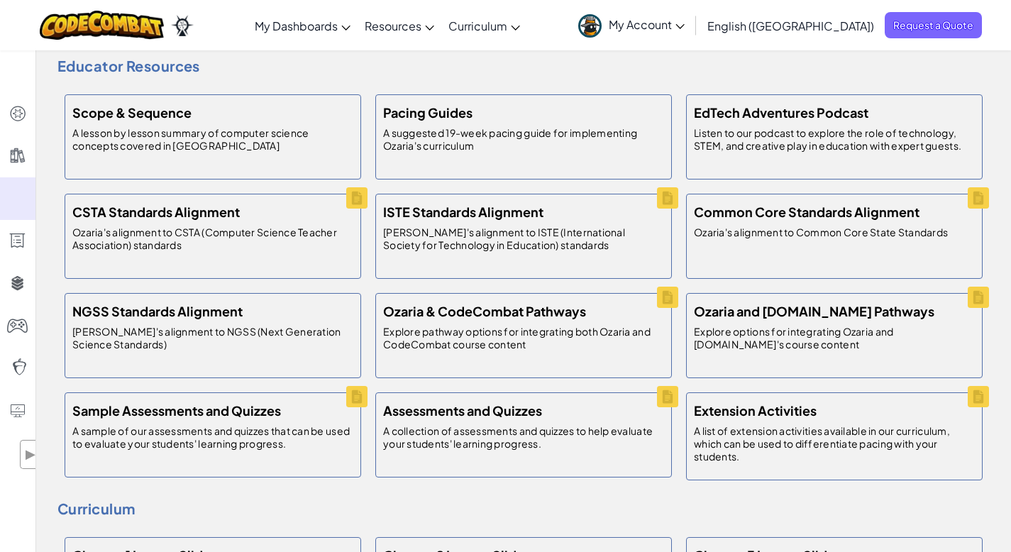
scroll to position [410, 0]
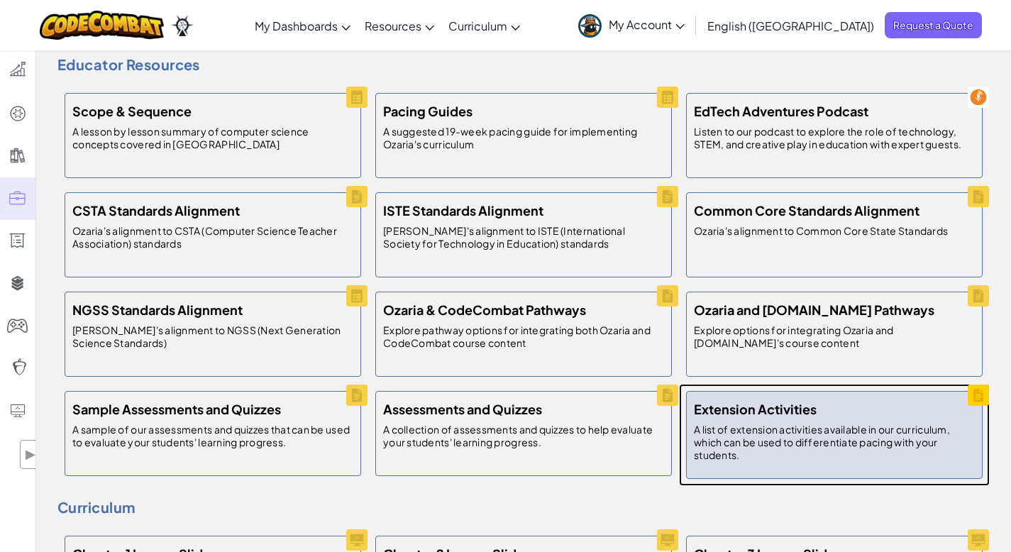
click at [715, 426] on p "A list of extension activities available in our curriculum, which can be used t…" at bounding box center [834, 442] width 281 height 38
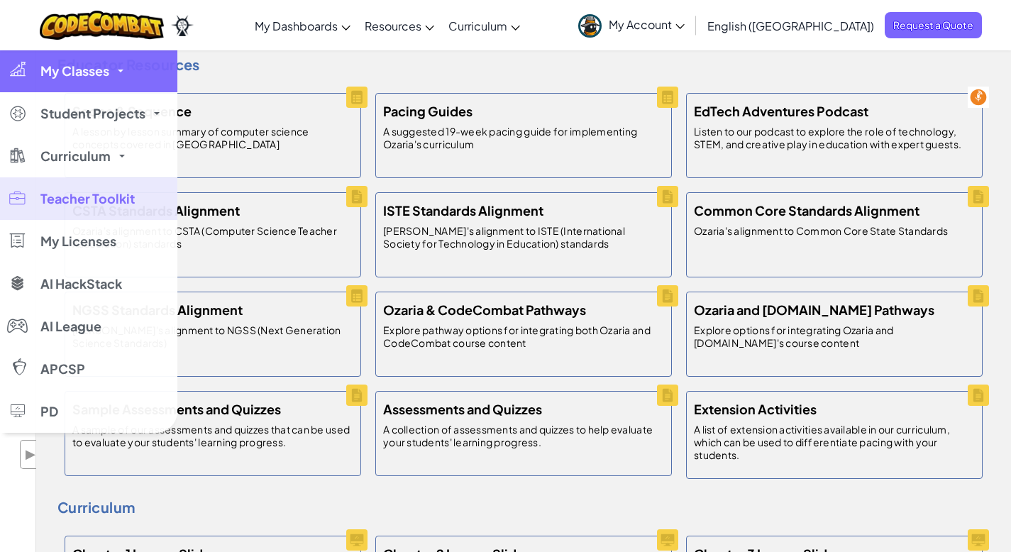
click at [79, 71] on span "My Classes" at bounding box center [74, 71] width 69 height 13
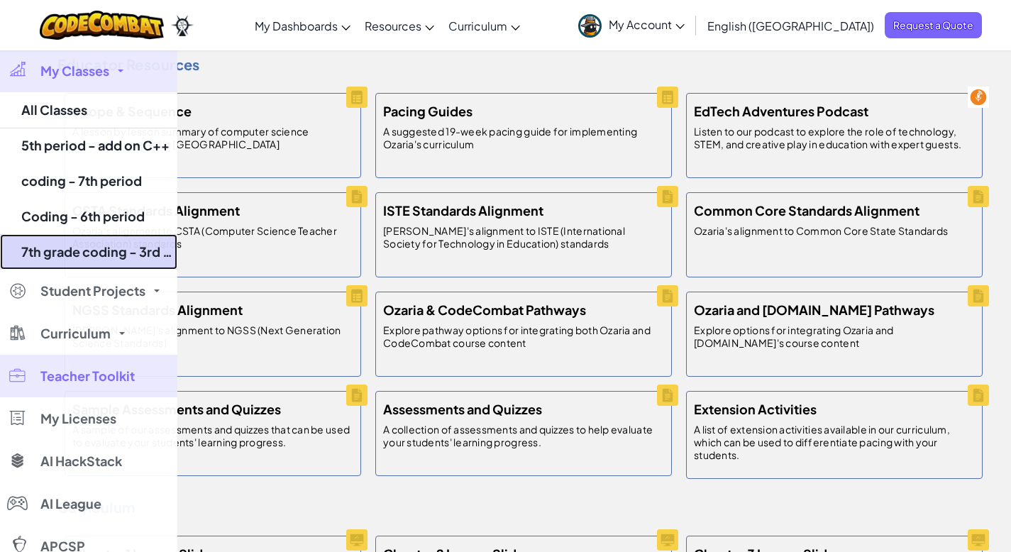
click at [108, 254] on link "7th grade coding - 3rd period" at bounding box center [88, 251] width 177 height 35
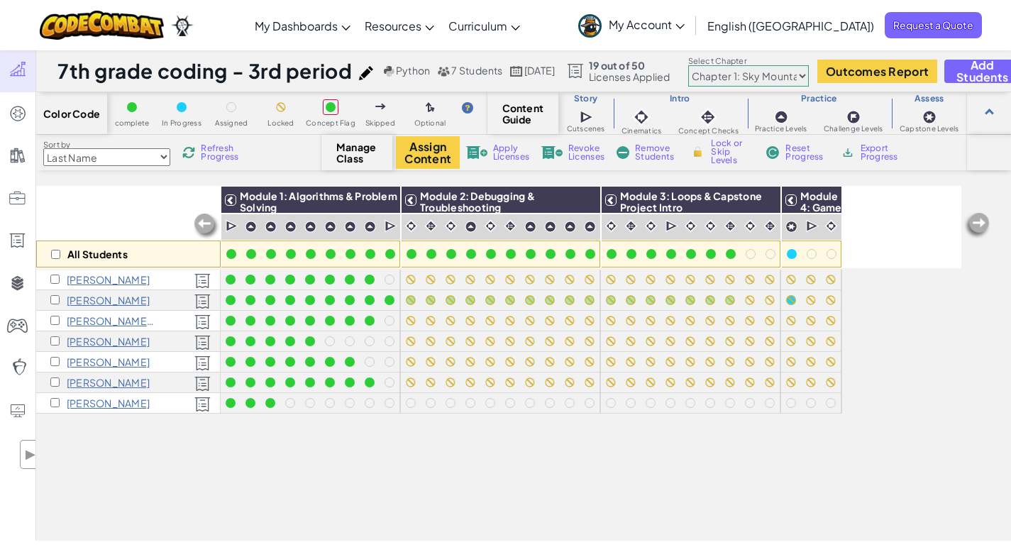
click at [216, 155] on span "Refresh Progress" at bounding box center [223, 152] width 44 height 17
click at [222, 155] on span "Refresh Progress" at bounding box center [223, 152] width 44 height 17
click at [221, 156] on span "Refresh Progress" at bounding box center [223, 152] width 44 height 17
click at [221, 155] on span "Refresh Progress" at bounding box center [223, 152] width 44 height 17
click at [220, 155] on span "Refresh Progress" at bounding box center [223, 152] width 44 height 17
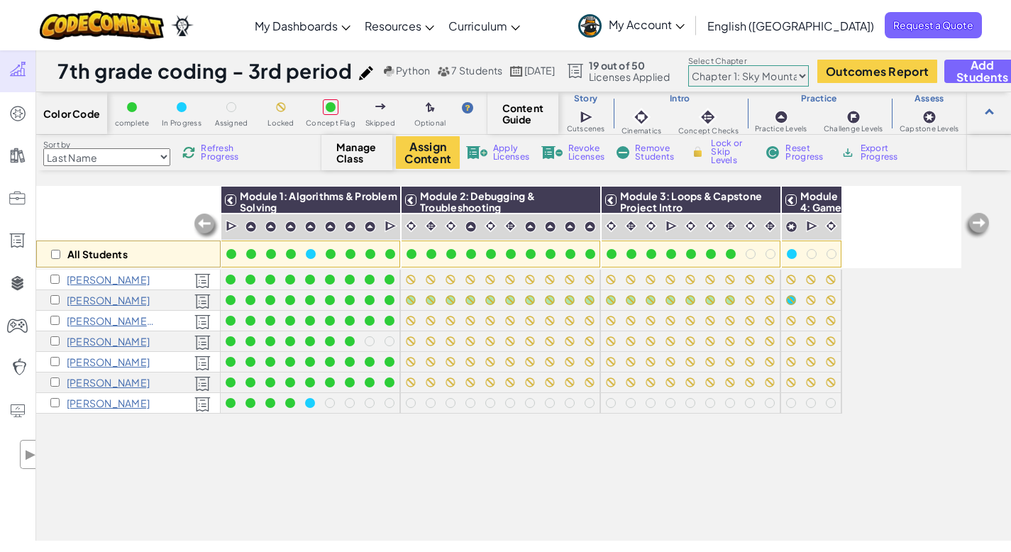
click at [220, 155] on span "Refresh Progress" at bounding box center [223, 152] width 44 height 17
click at [685, 30] on span "My Account" at bounding box center [647, 24] width 76 height 15
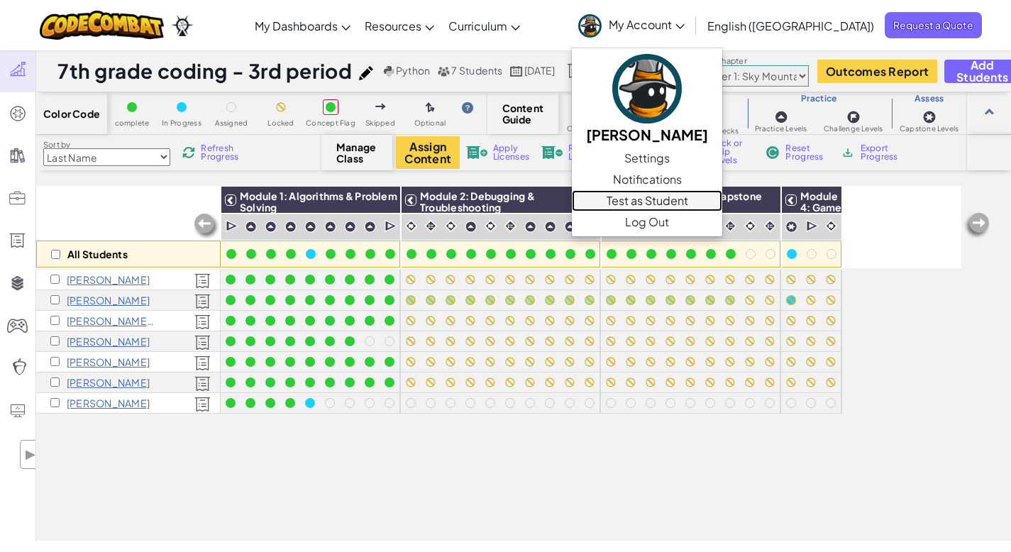
click at [722, 204] on link "Test as Student" at bounding box center [647, 200] width 150 height 21
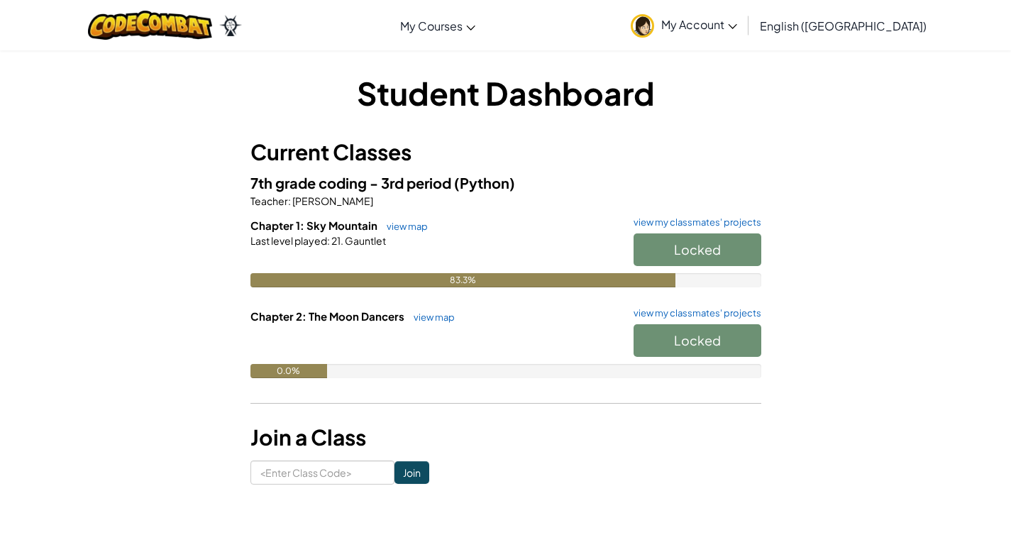
click at [737, 23] on span "My Account" at bounding box center [699, 24] width 76 height 15
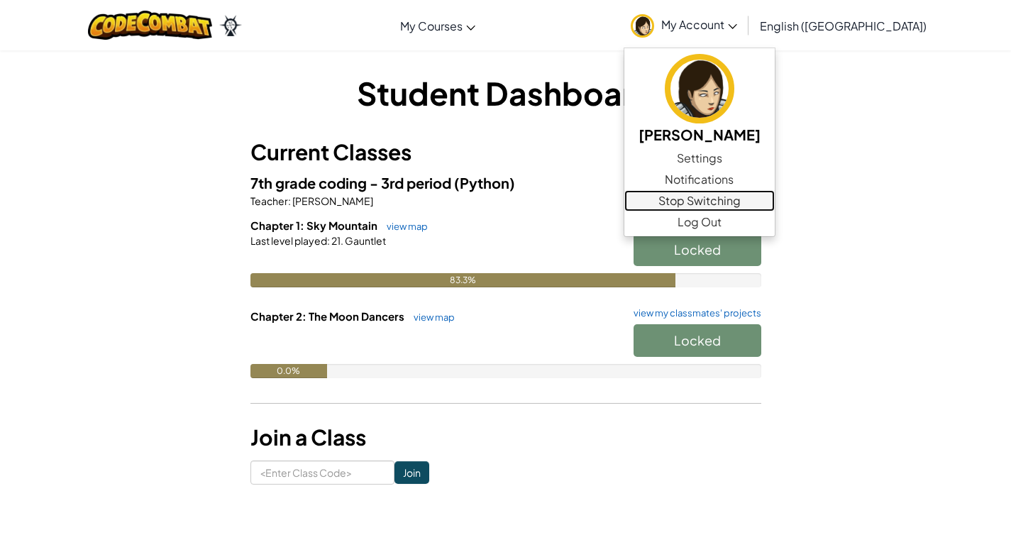
click at [775, 206] on link "Stop Switching" at bounding box center [699, 200] width 150 height 21
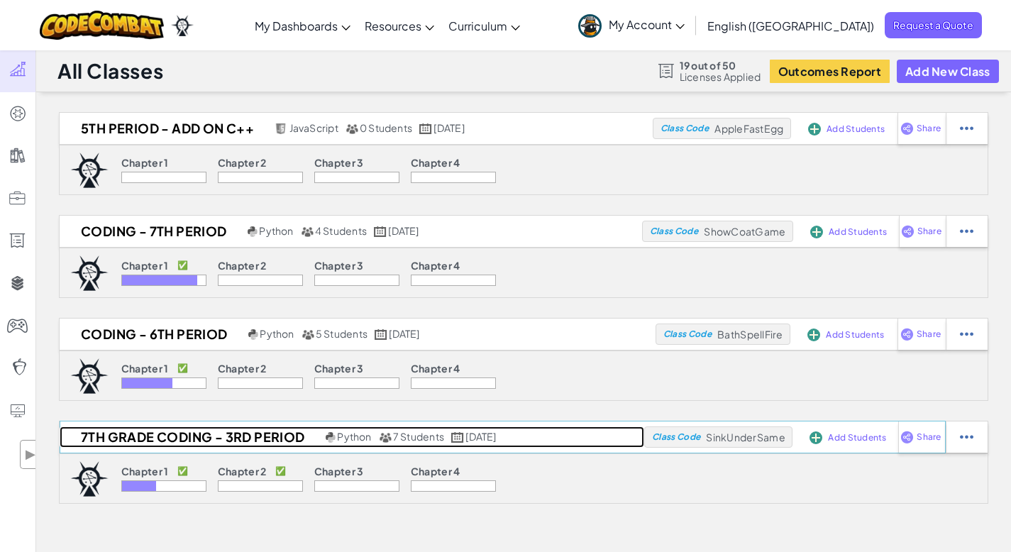
click at [162, 441] on h2 "7th grade coding - 3rd period" at bounding box center [191, 436] width 263 height 21
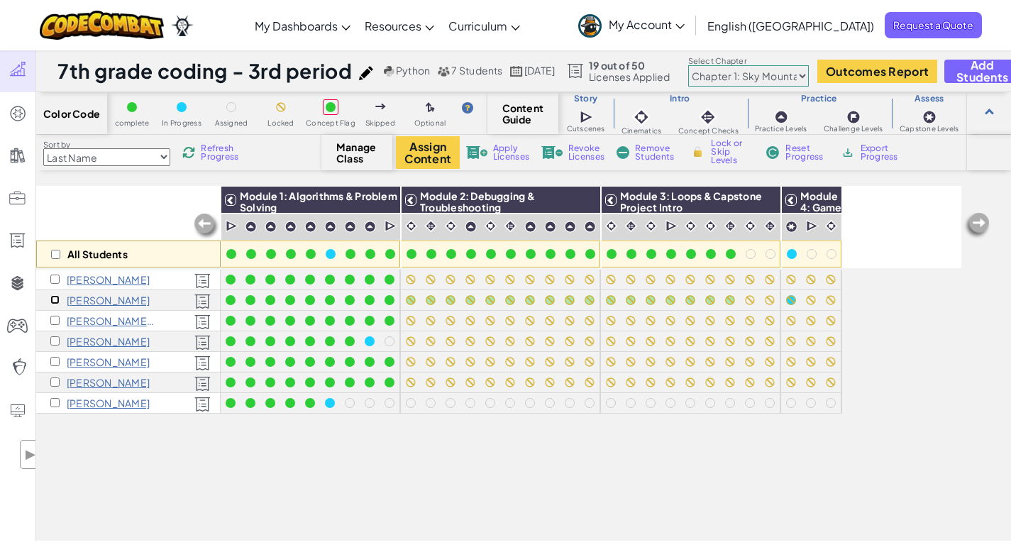
click at [53, 297] on input "checkbox" at bounding box center [54, 299] width 9 height 9
click at [588, 197] on img at bounding box center [585, 199] width 25 height 21
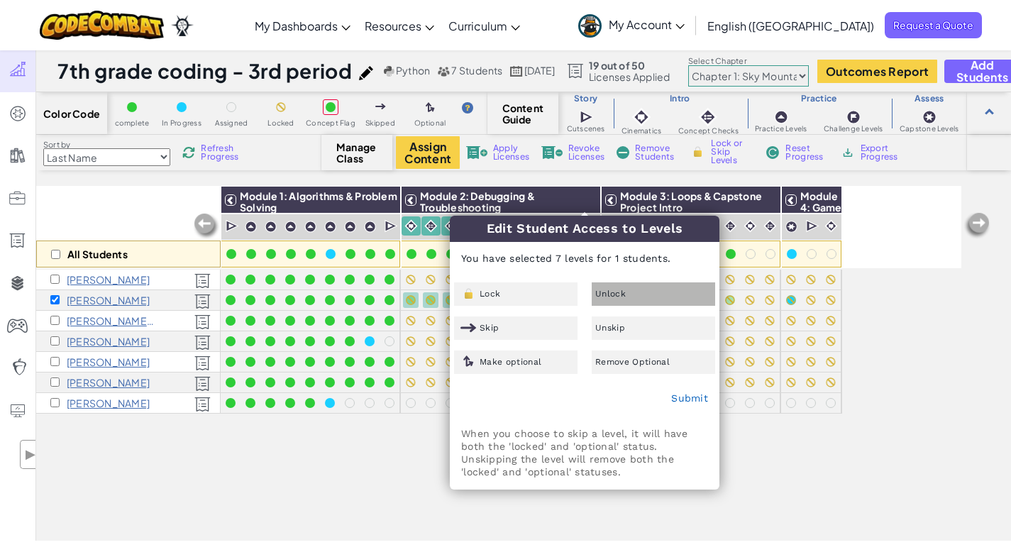
click at [629, 298] on div "Unlock" at bounding box center [653, 293] width 123 height 23
click at [692, 399] on link "Submit" at bounding box center [689, 397] width 37 height 11
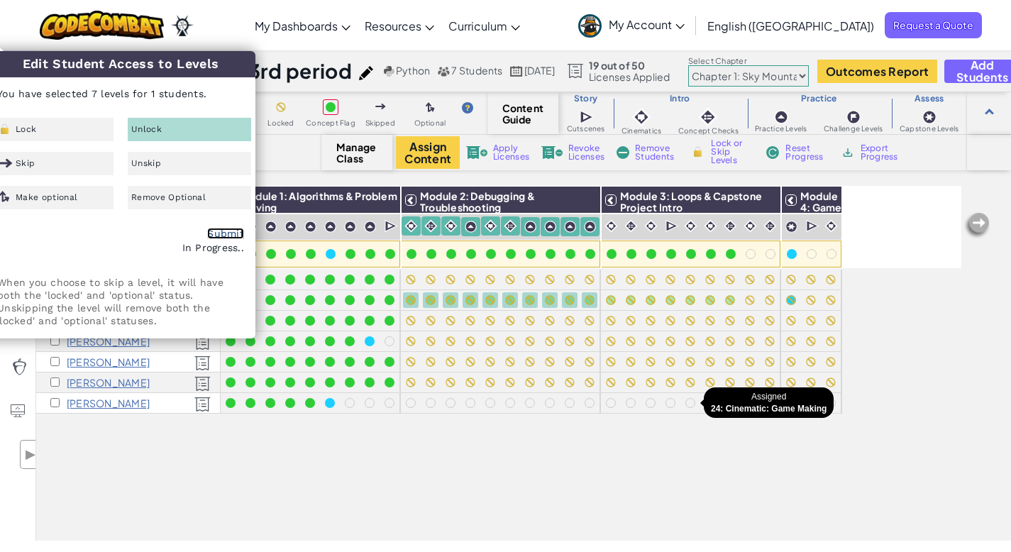
checkbox input "false"
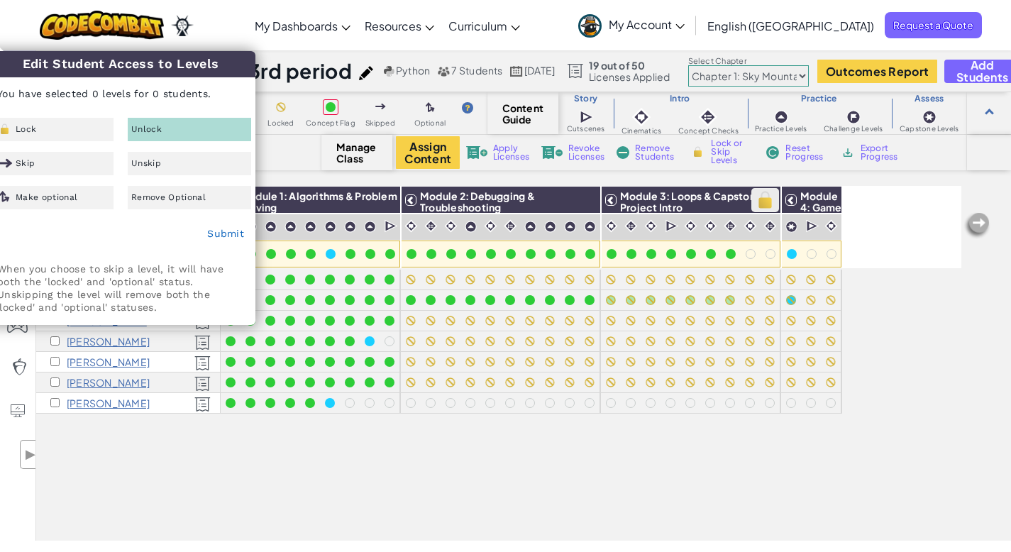
click at [768, 198] on img at bounding box center [765, 199] width 25 height 21
checkbox input "true"
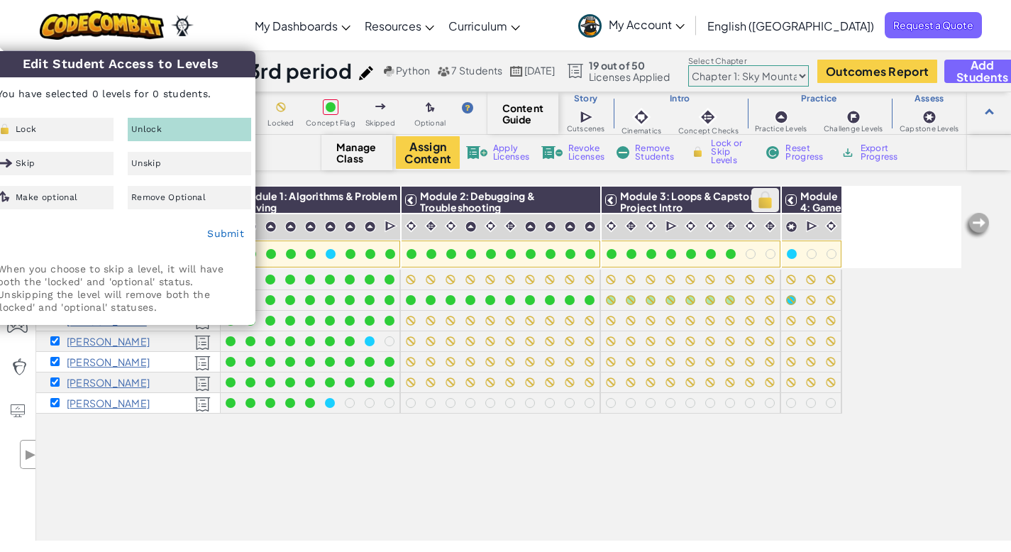
checkbox input "true"
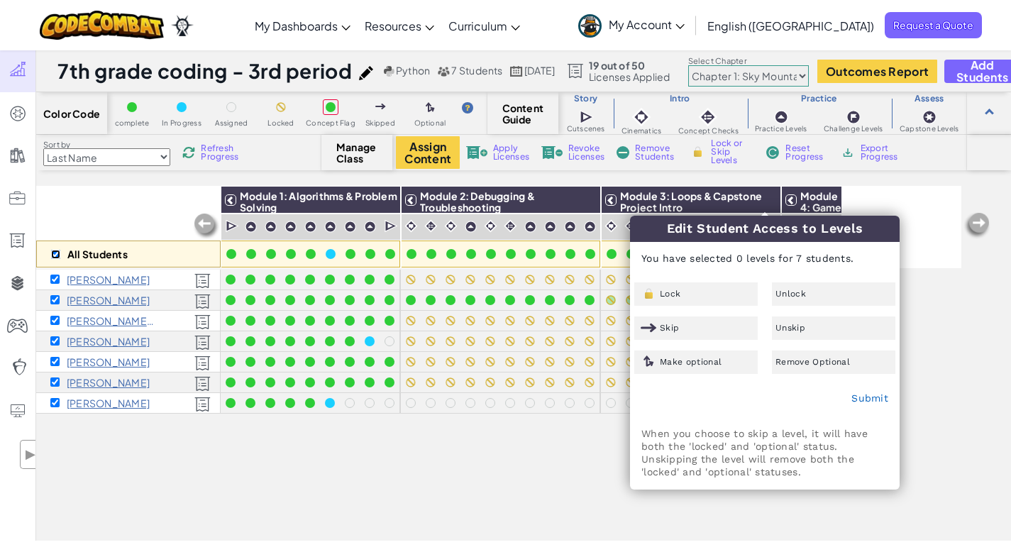
click at [55, 254] on input "checkbox" at bounding box center [55, 254] width 9 height 9
checkbox input "false"
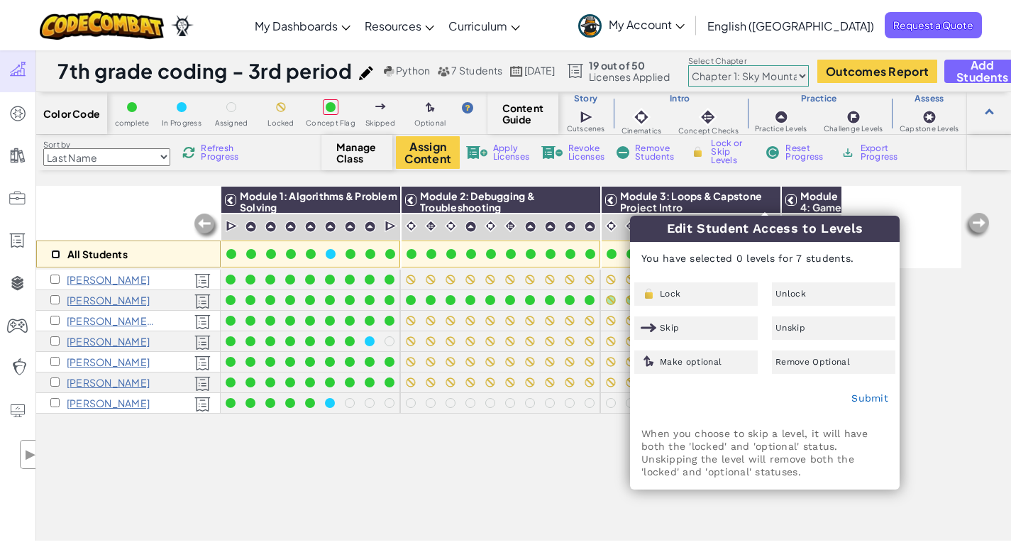
checkbox input "false"
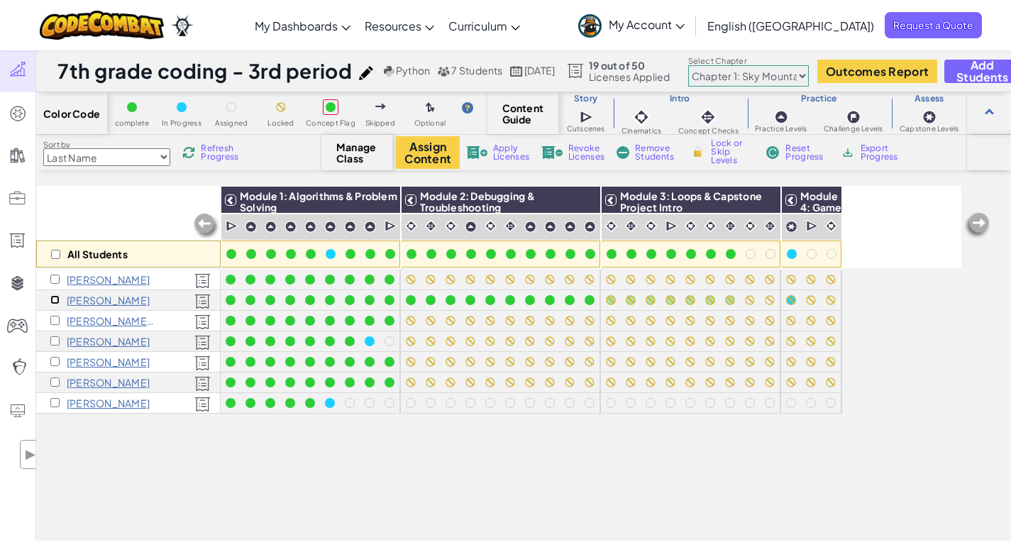
click at [54, 299] on input "checkbox" at bounding box center [54, 299] width 9 height 9
click at [764, 204] on img at bounding box center [765, 199] width 25 height 21
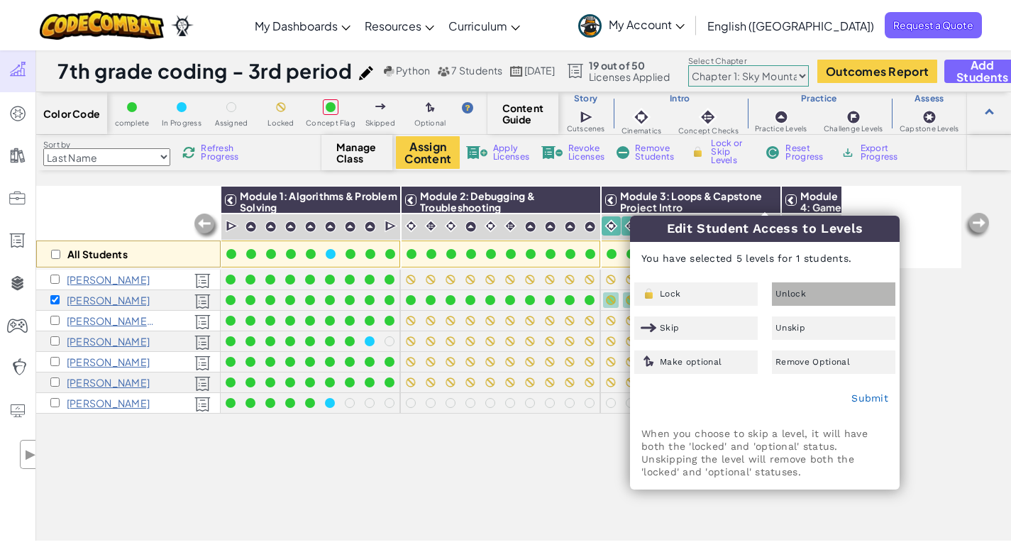
click at [810, 290] on div "Unlock" at bounding box center [833, 293] width 123 height 23
click at [876, 397] on link "Submit" at bounding box center [869, 397] width 37 height 11
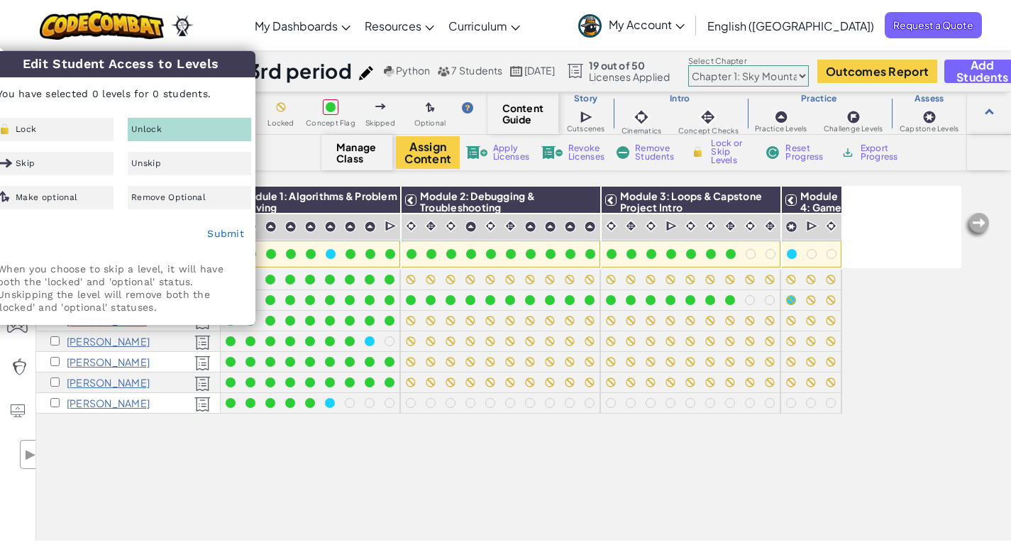
click at [409, 528] on div "All Students Module 1: Algorithms & Problem Solving Module 2: Debugging & Troub…" at bounding box center [523, 363] width 975 height 355
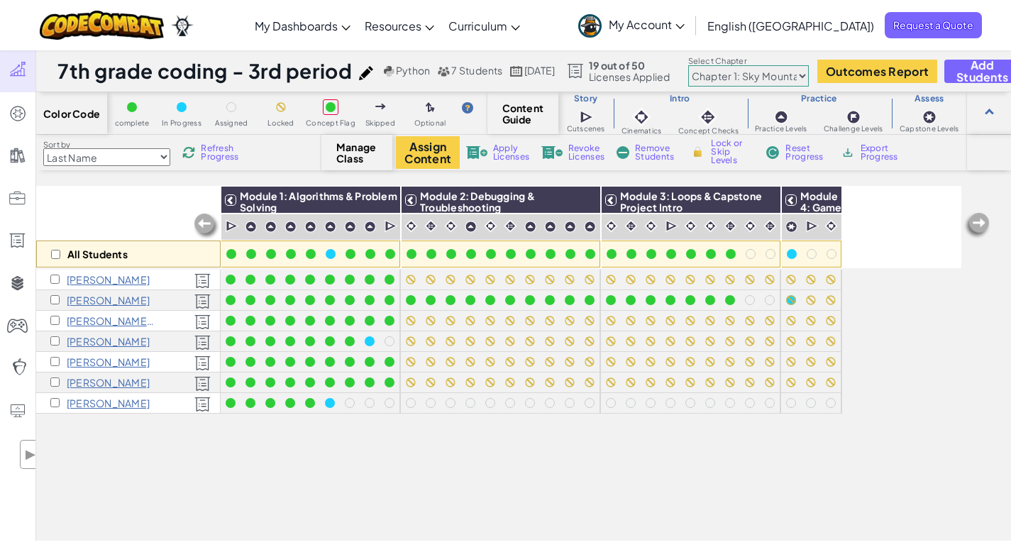
click at [306, 481] on div "All Students Module 1: Algorithms & Problem Solving Module 2: Debugging & Troub…" at bounding box center [498, 284] width 925 height 481
click at [53, 299] on input "checkbox" at bounding box center [54, 299] width 9 height 9
click at [829, 199] on img at bounding box center [826, 199] width 25 height 21
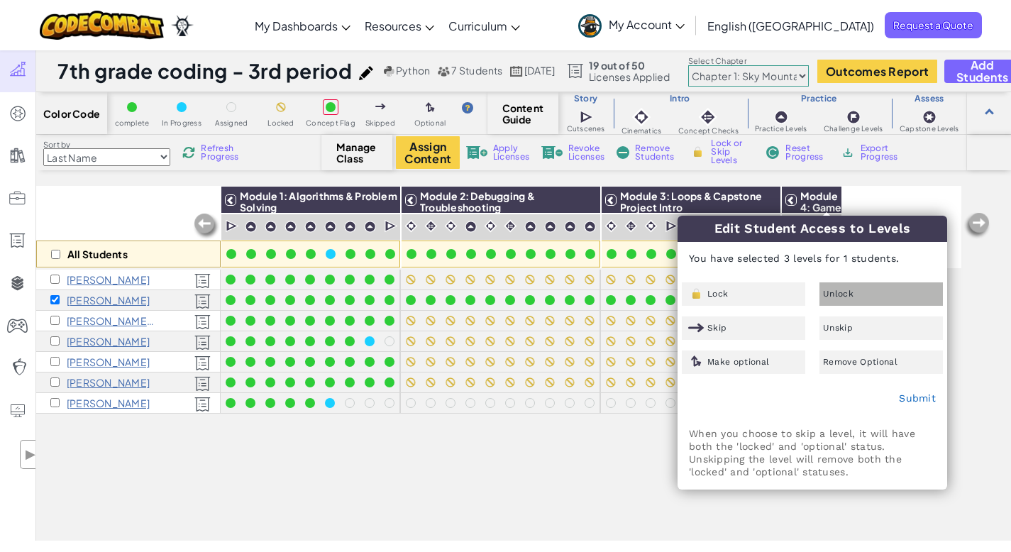
click at [876, 297] on div "Unlock" at bounding box center [881, 293] width 123 height 23
click at [906, 395] on link "Submit" at bounding box center [917, 397] width 37 height 11
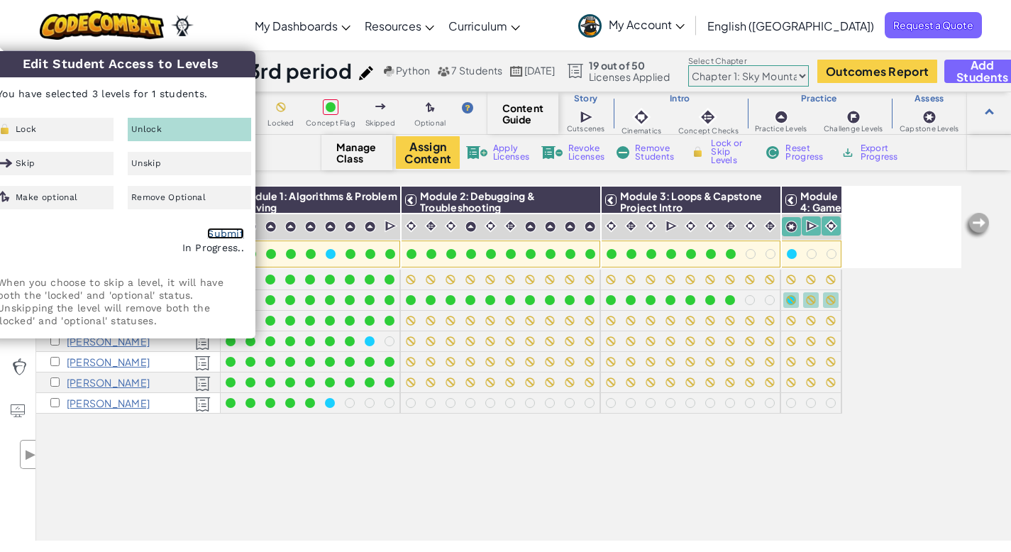
checkbox input "false"
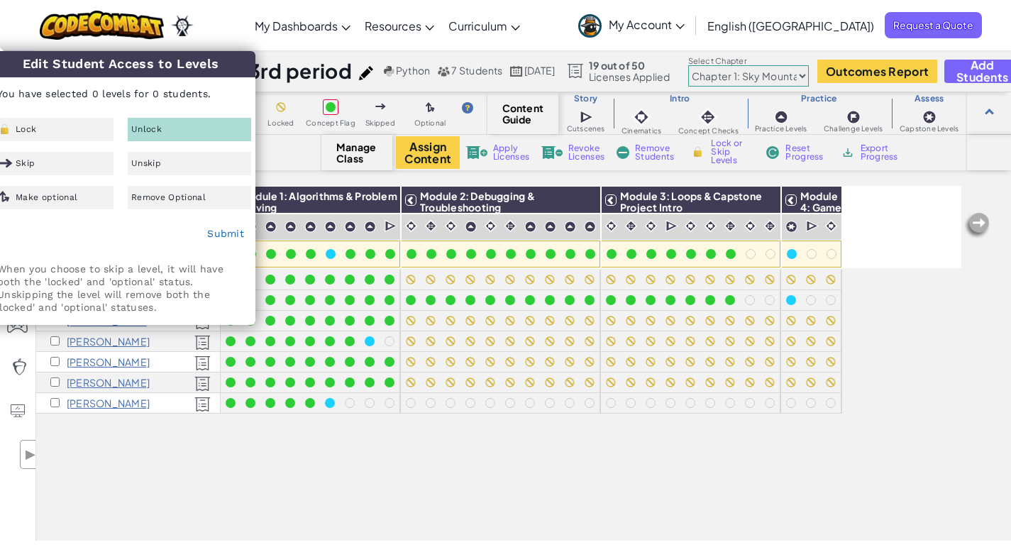
click at [934, 473] on div "All Students Module 1: Algorithms & Problem Solving Module 2: Debugging & Troub…" at bounding box center [498, 284] width 925 height 481
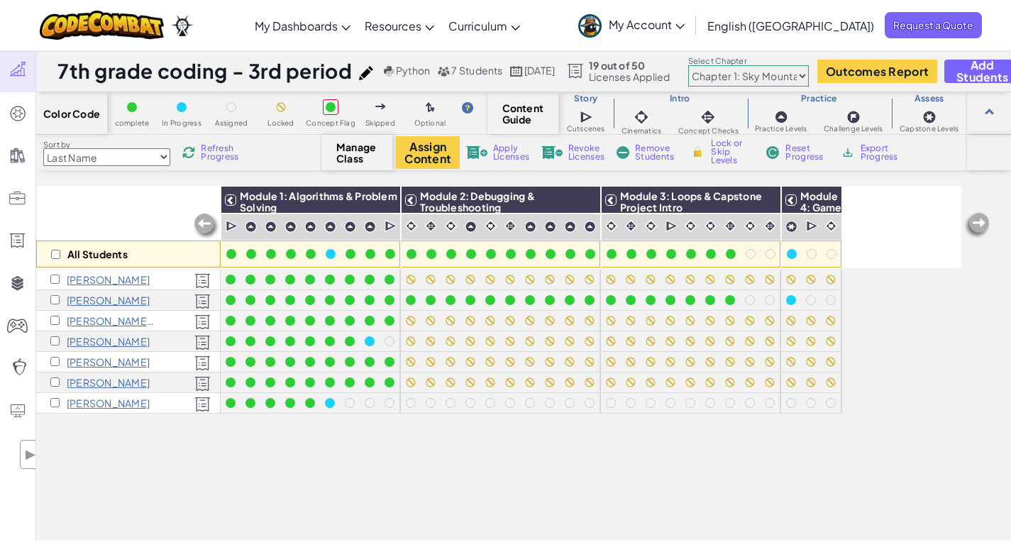
click at [685, 18] on span "My Account" at bounding box center [647, 24] width 76 height 15
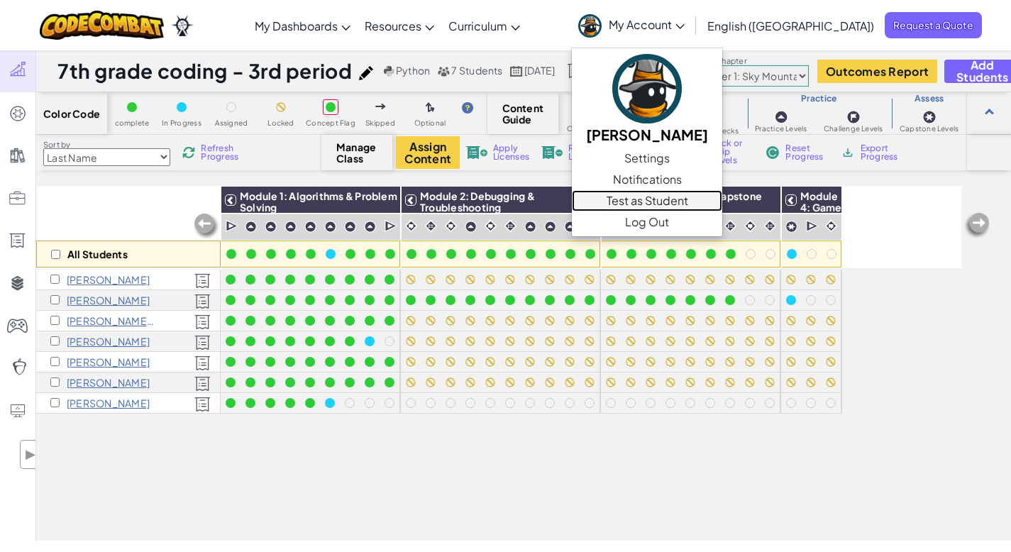
click at [722, 199] on link "Test as Student" at bounding box center [647, 200] width 150 height 21
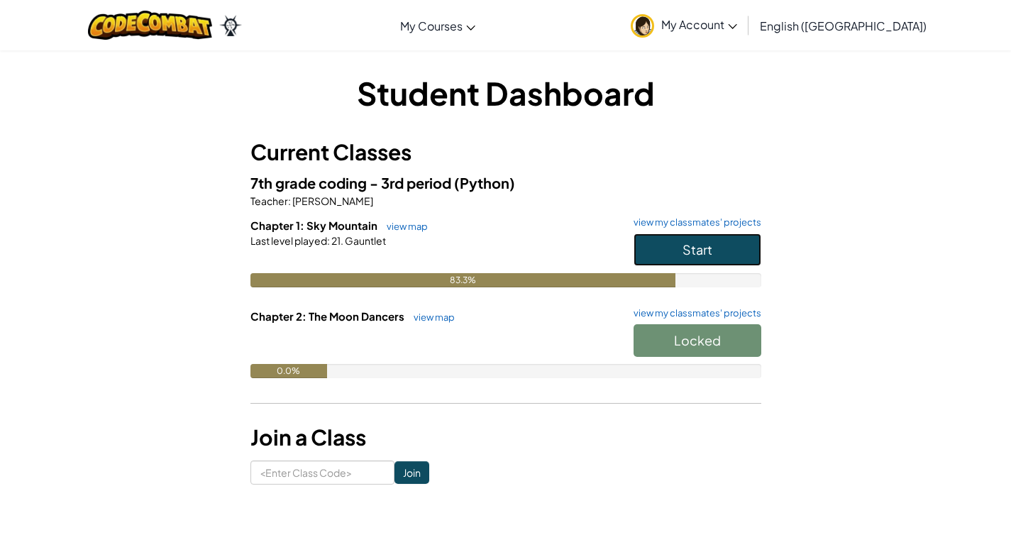
click at [729, 241] on button "Start" at bounding box center [698, 249] width 128 height 33
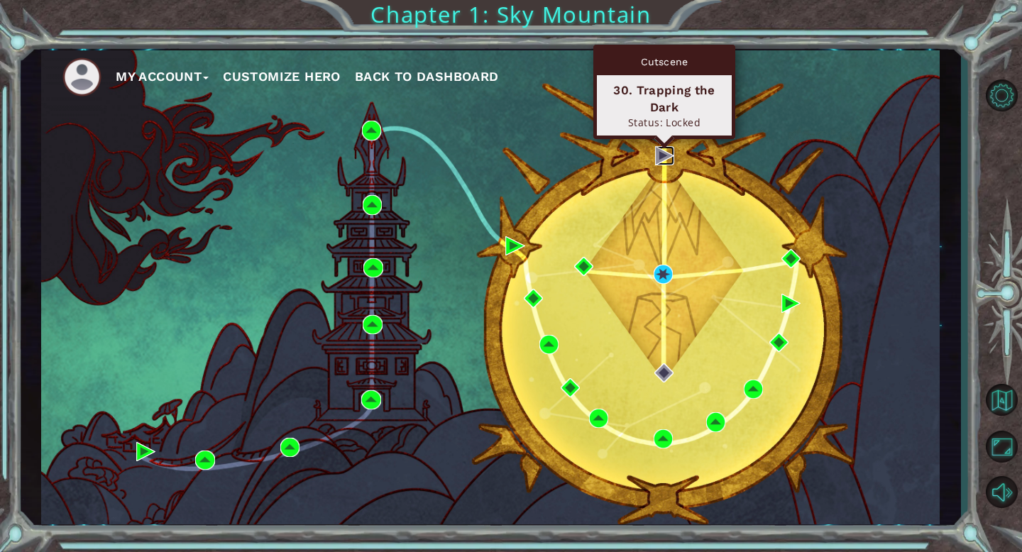
click at [663, 156] on img at bounding box center [664, 155] width 19 height 19
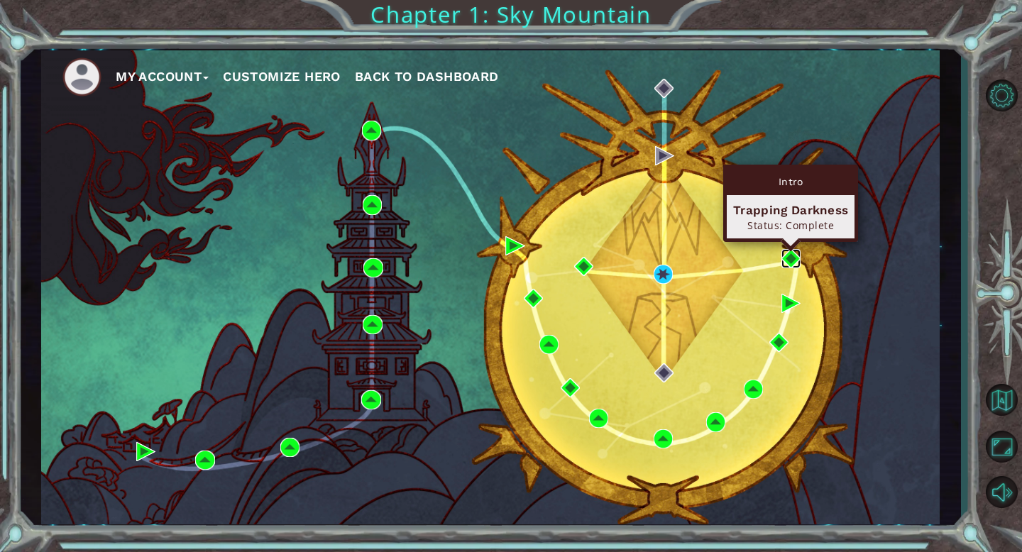
click at [788, 256] on img at bounding box center [790, 258] width 19 height 19
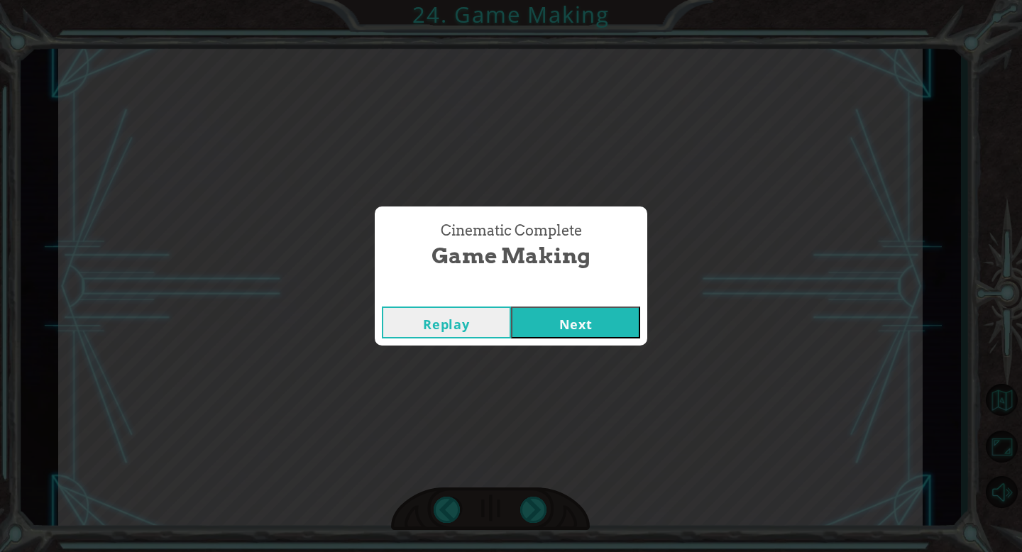
click at [603, 327] on button "Next" at bounding box center [575, 323] width 129 height 32
